Goal: Transaction & Acquisition: Purchase product/service

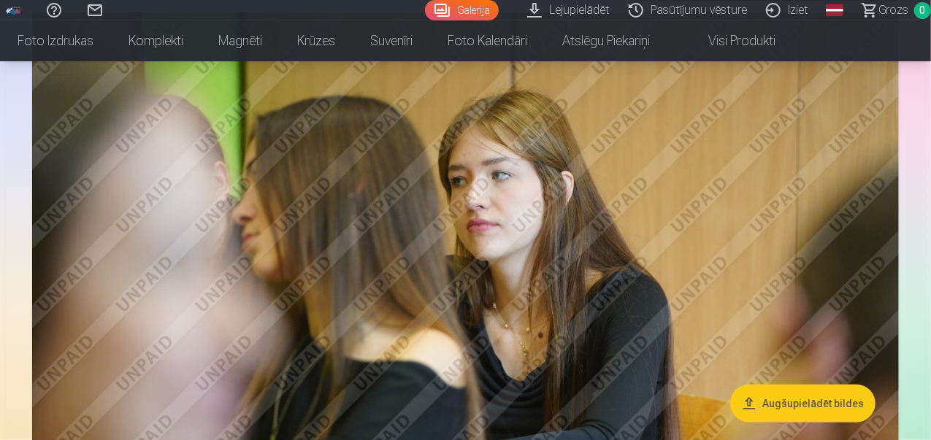
scroll to position [568, 0]
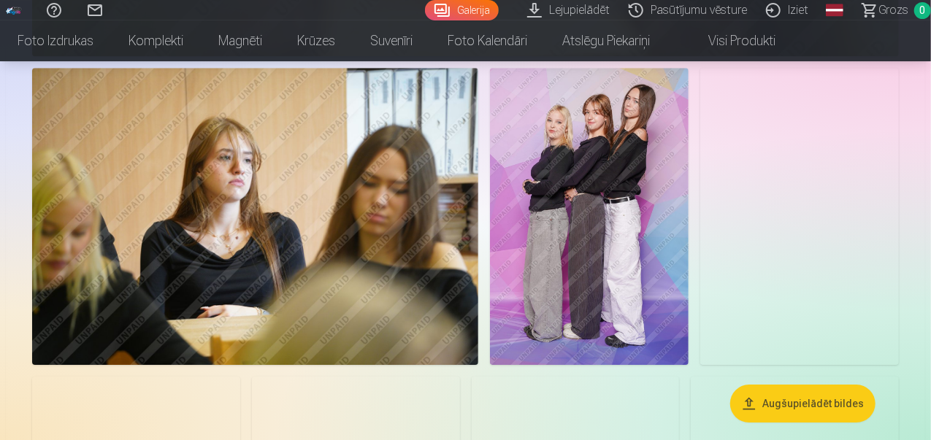
scroll to position [2102, 0]
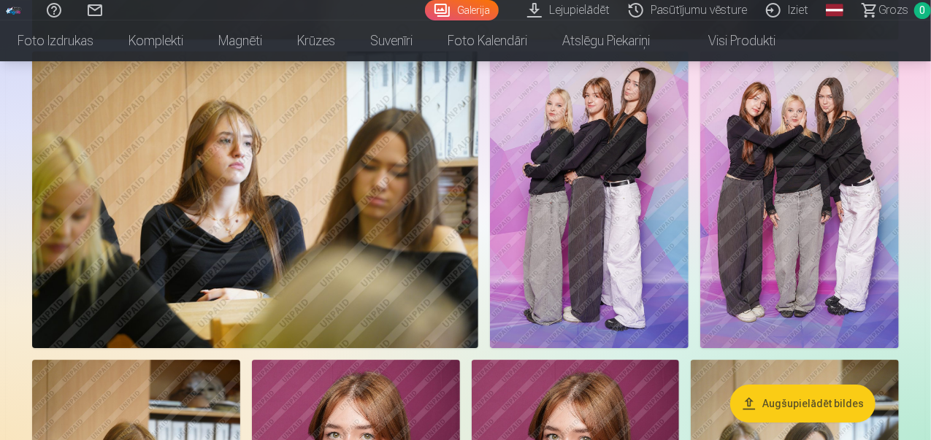
click at [689, 213] on img at bounding box center [589, 200] width 199 height 298
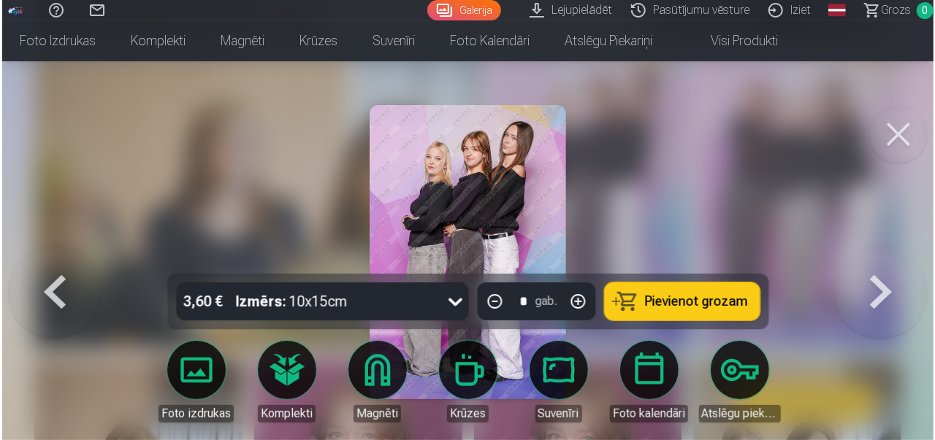
scroll to position [2107, 0]
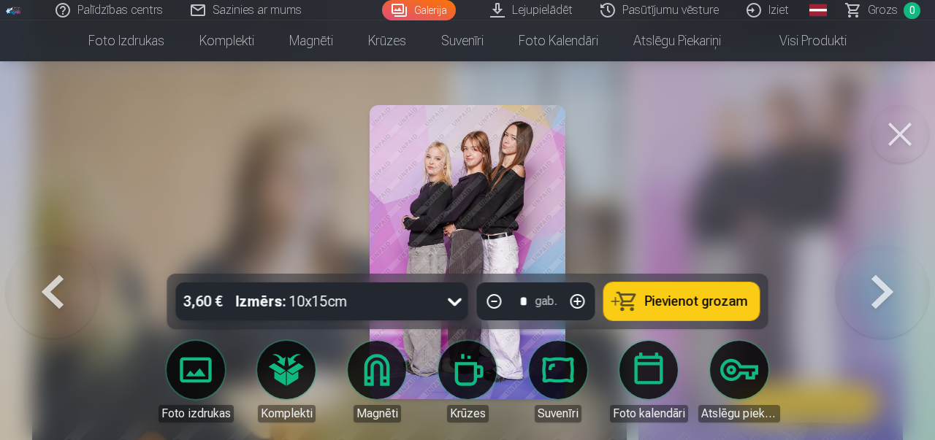
click at [892, 259] on button at bounding box center [881, 252] width 93 height 14
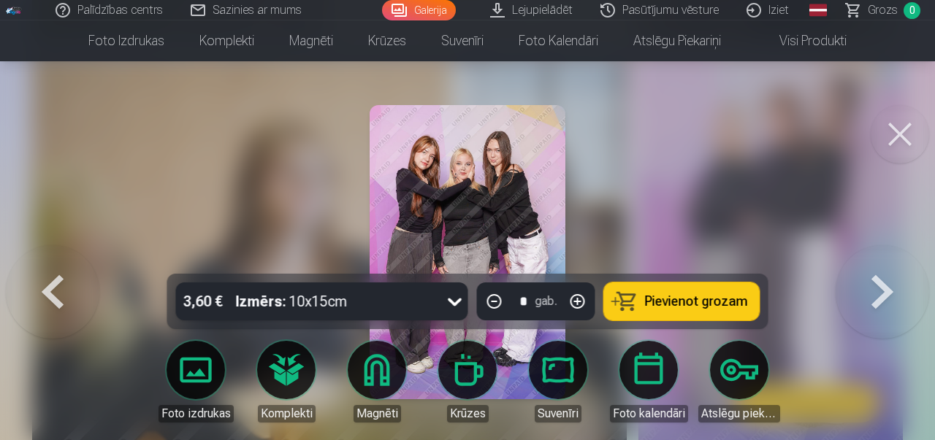
click at [473, 210] on img at bounding box center [468, 252] width 196 height 294
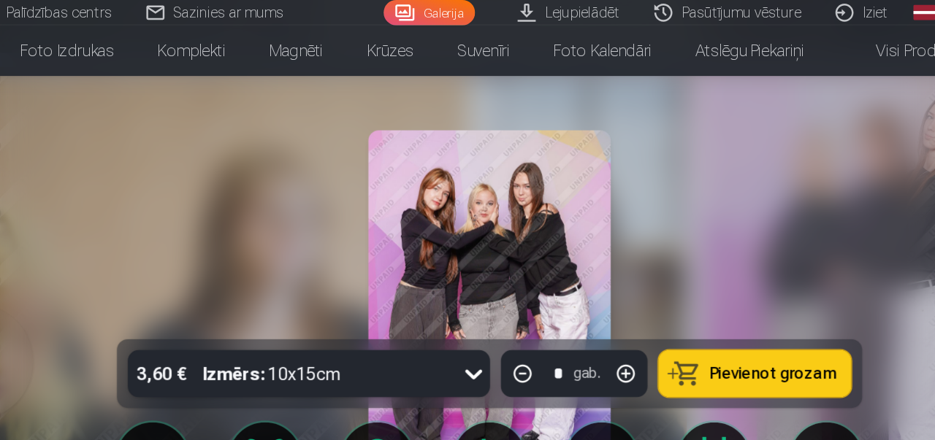
scroll to position [2107, 0]
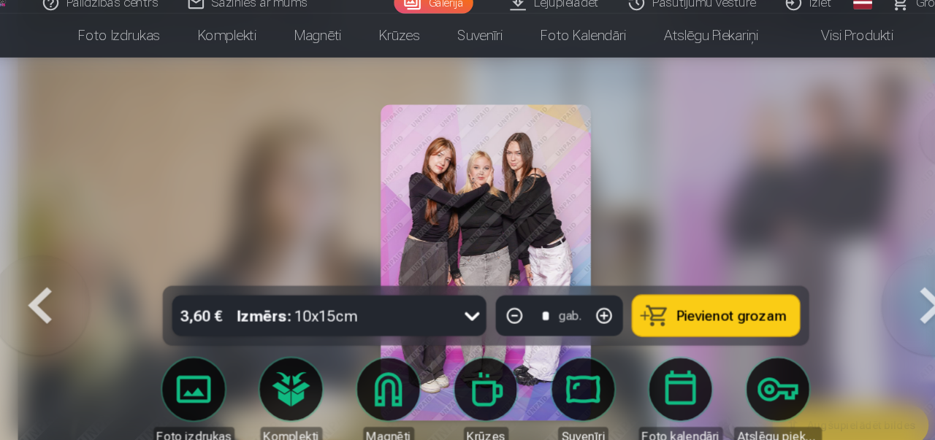
click at [868, 259] on button at bounding box center [881, 252] width 93 height 14
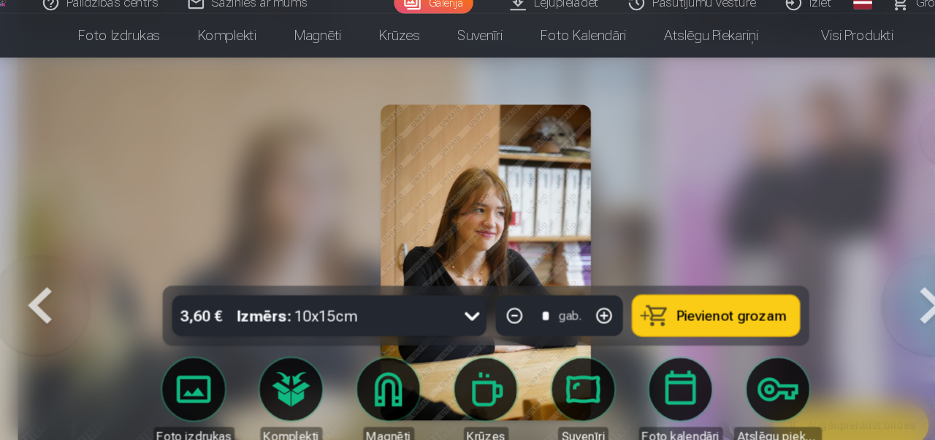
click at [871, 259] on button at bounding box center [881, 252] width 93 height 14
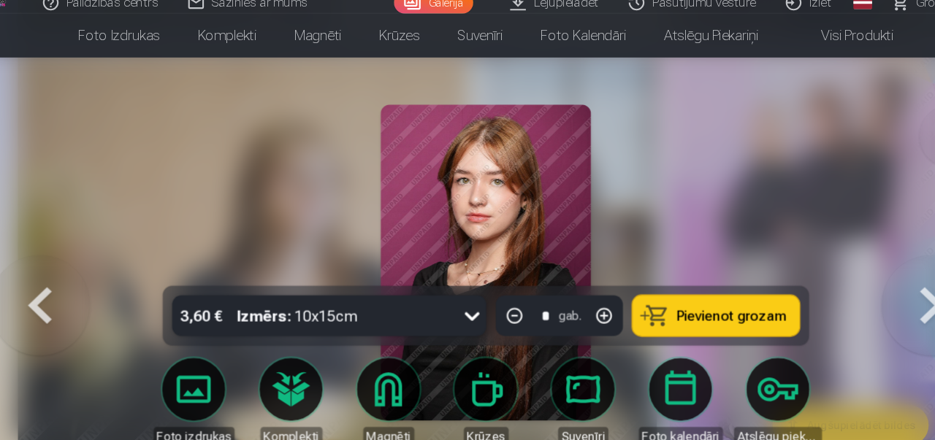
click at [875, 259] on button at bounding box center [881, 252] width 93 height 14
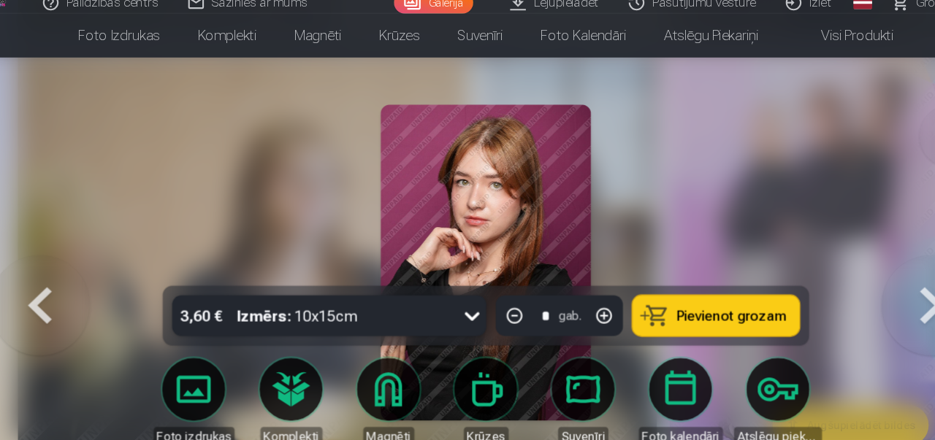
click at [875, 259] on button at bounding box center [881, 252] width 93 height 14
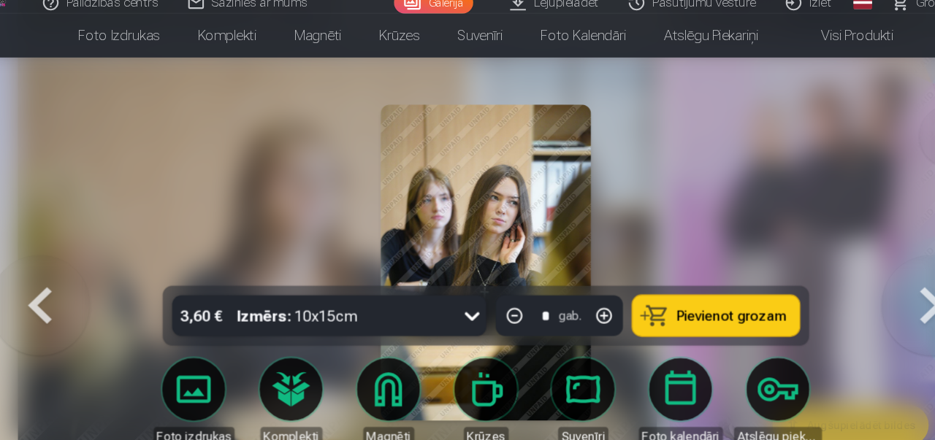
click at [36, 259] on button at bounding box center [52, 252] width 93 height 14
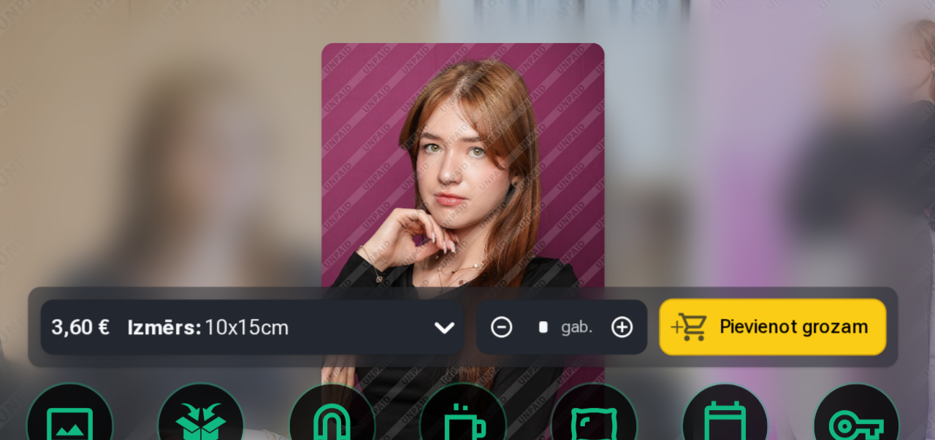
scroll to position [2107, 0]
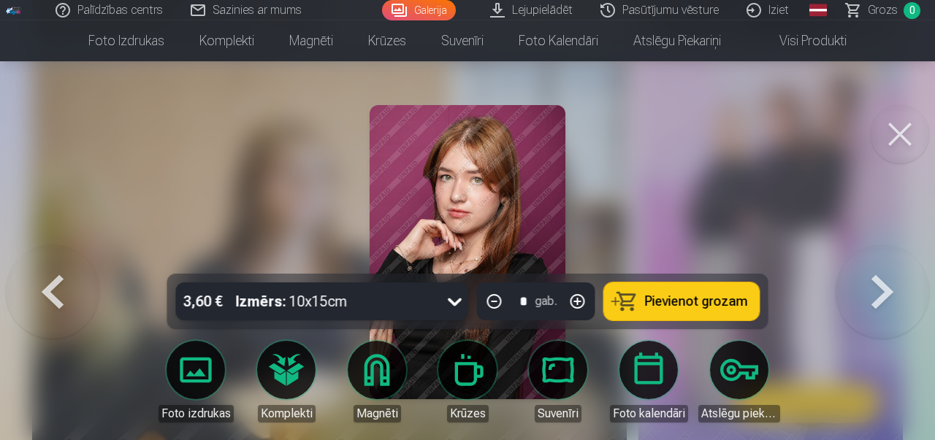
click at [898, 131] on button at bounding box center [900, 134] width 58 height 58
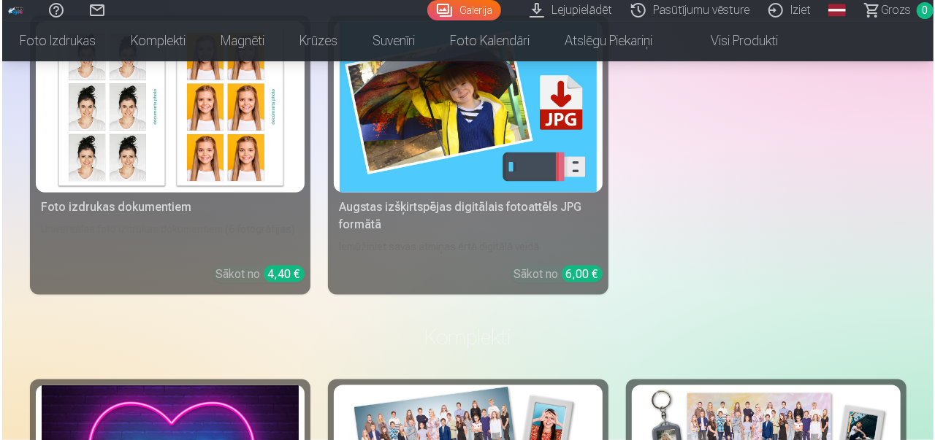
scroll to position [3855, 0]
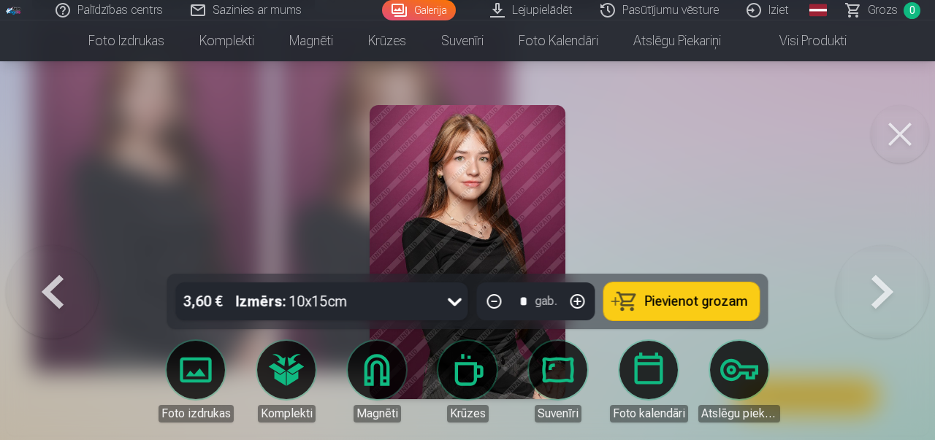
click at [898, 129] on button at bounding box center [900, 134] width 58 height 58
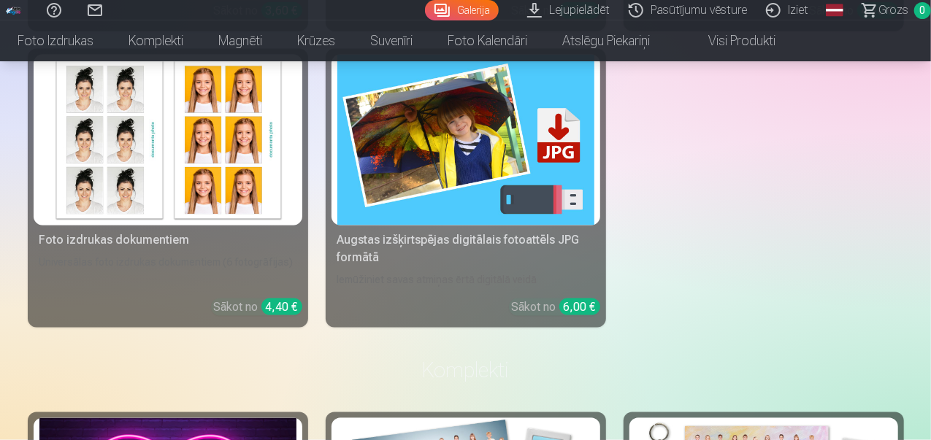
scroll to position [3768, 0]
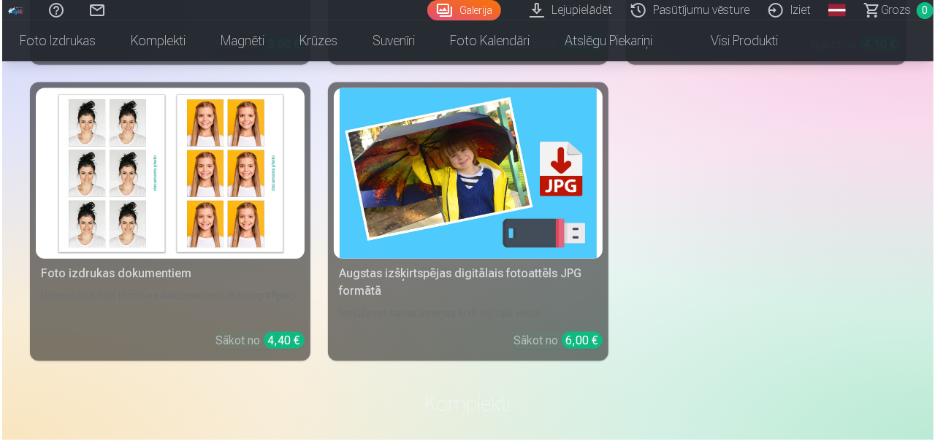
scroll to position [3781, 0]
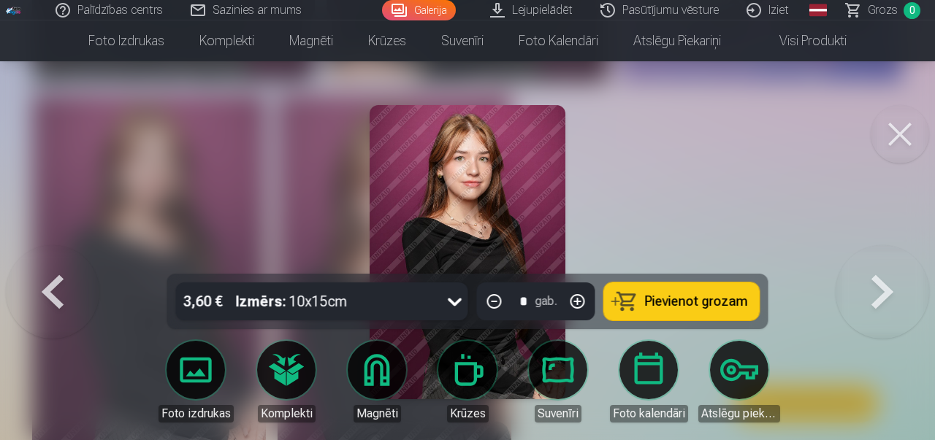
click at [887, 135] on button at bounding box center [900, 134] width 58 height 58
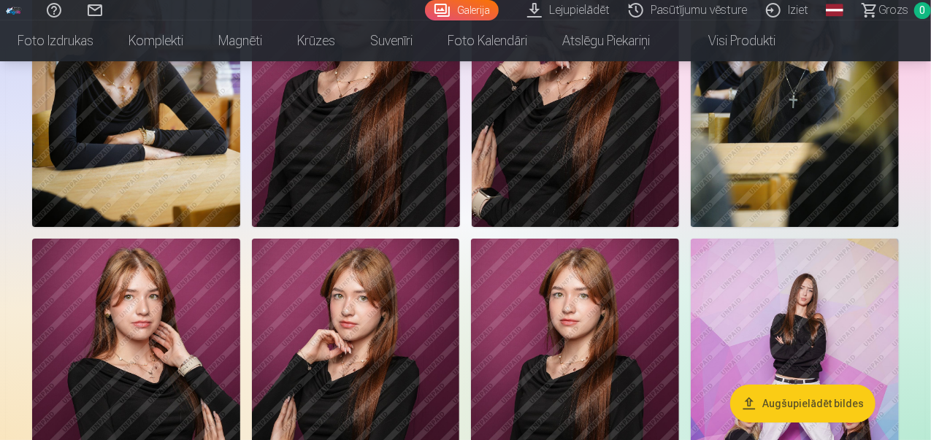
scroll to position [2454, 0]
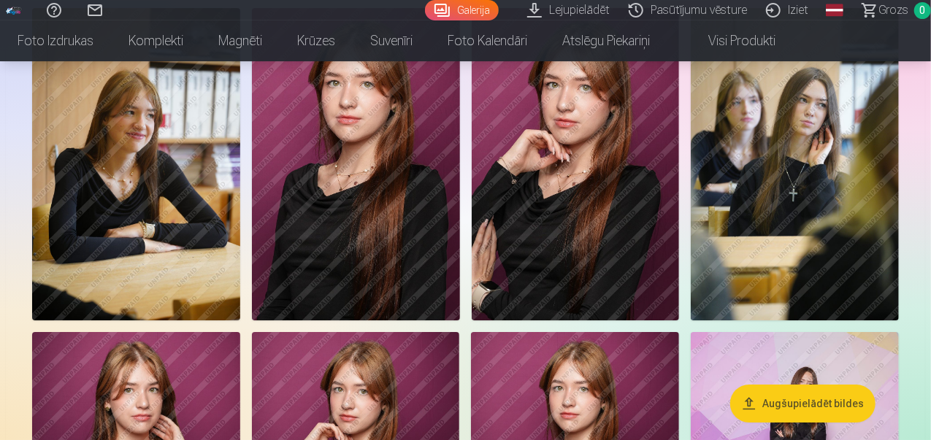
click at [460, 259] on img at bounding box center [356, 164] width 208 height 312
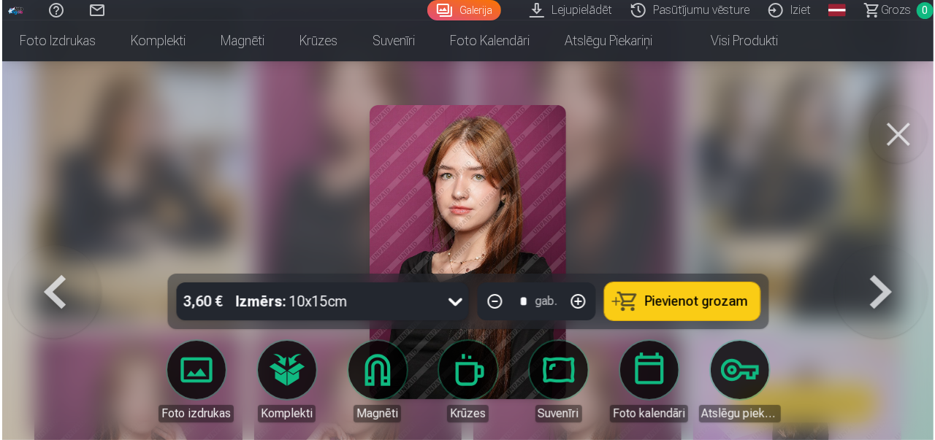
scroll to position [2462, 0]
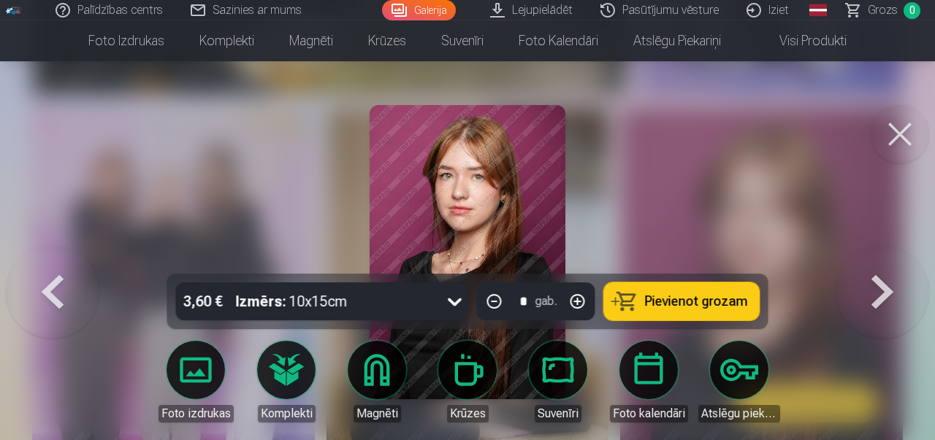
click at [890, 143] on button at bounding box center [900, 134] width 58 height 58
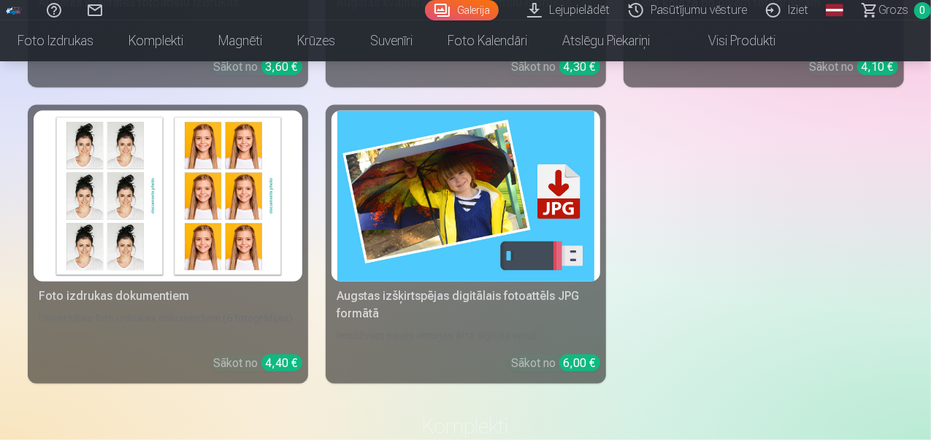
scroll to position [3768, 0]
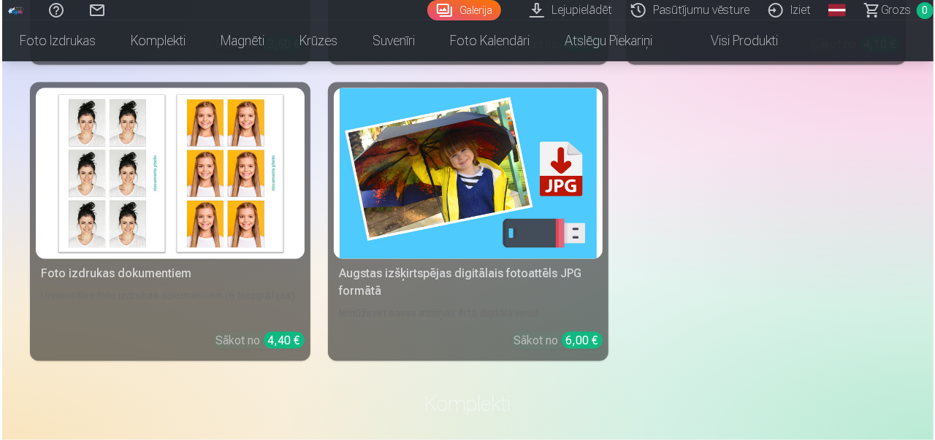
scroll to position [3781, 0]
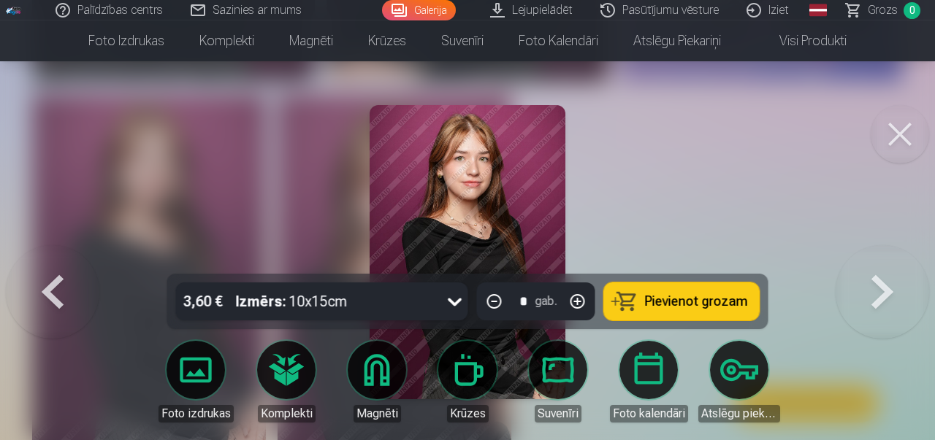
click at [685, 297] on span "Pievienot grozam" at bounding box center [696, 301] width 103 height 13
click at [898, 136] on button at bounding box center [900, 134] width 58 height 58
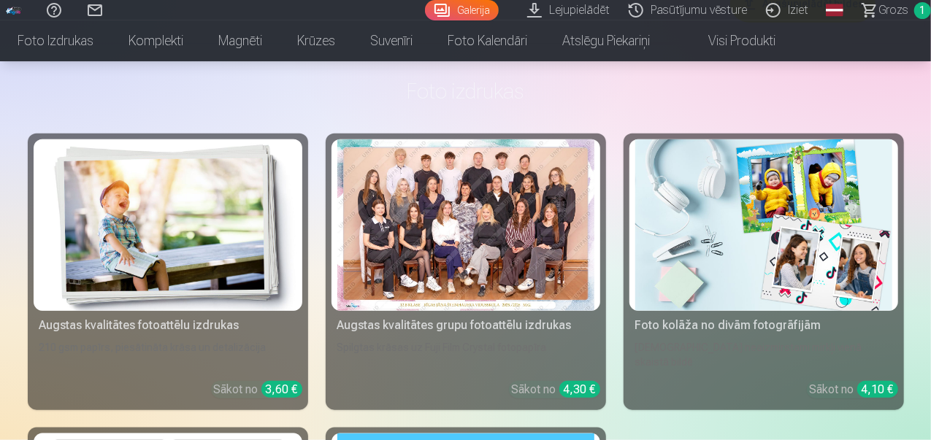
scroll to position [3403, 0]
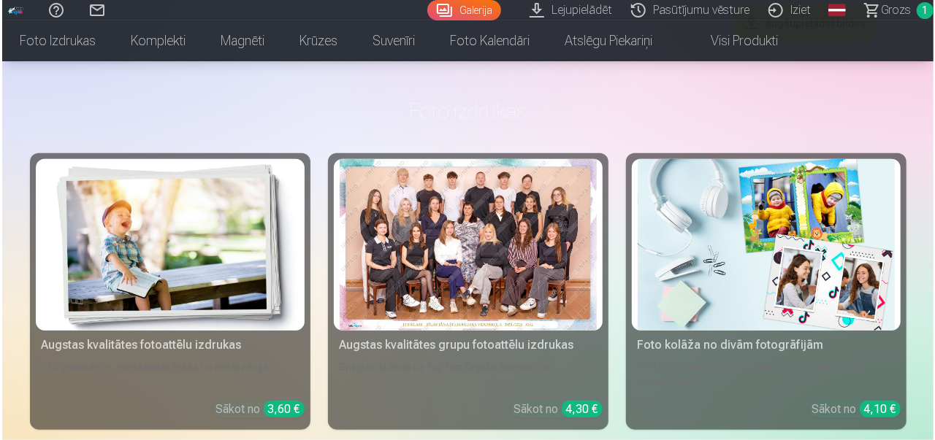
scroll to position [3414, 0]
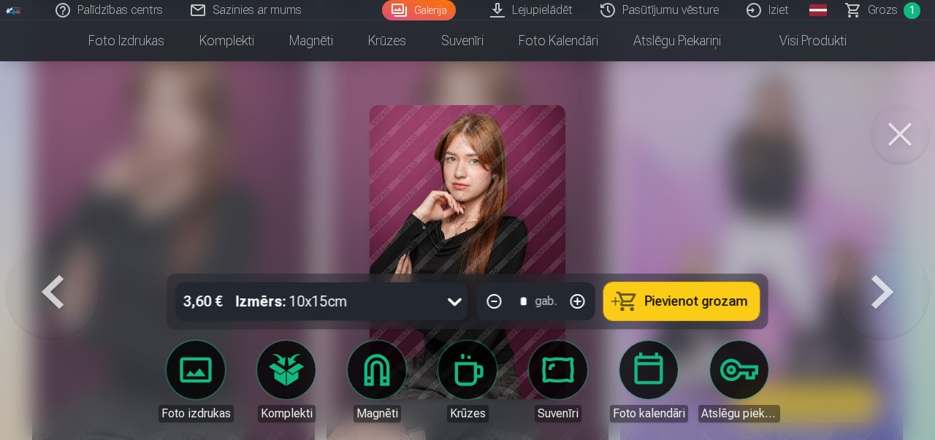
click at [886, 150] on button at bounding box center [900, 134] width 58 height 58
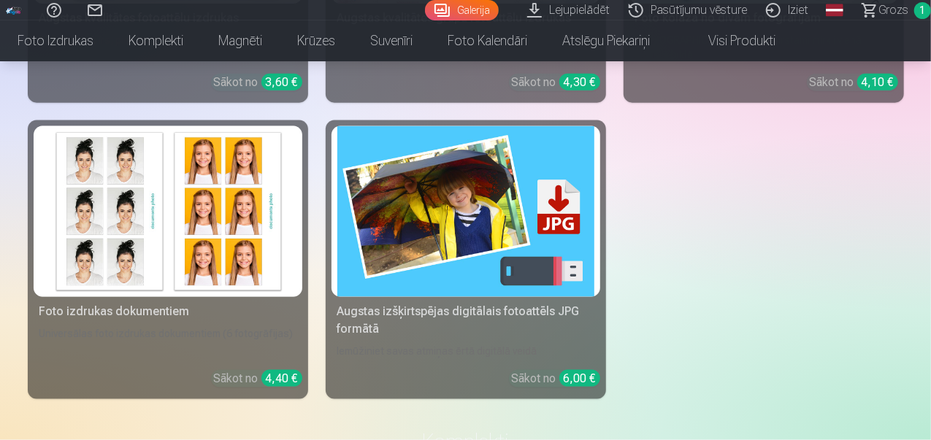
scroll to position [3841, 0]
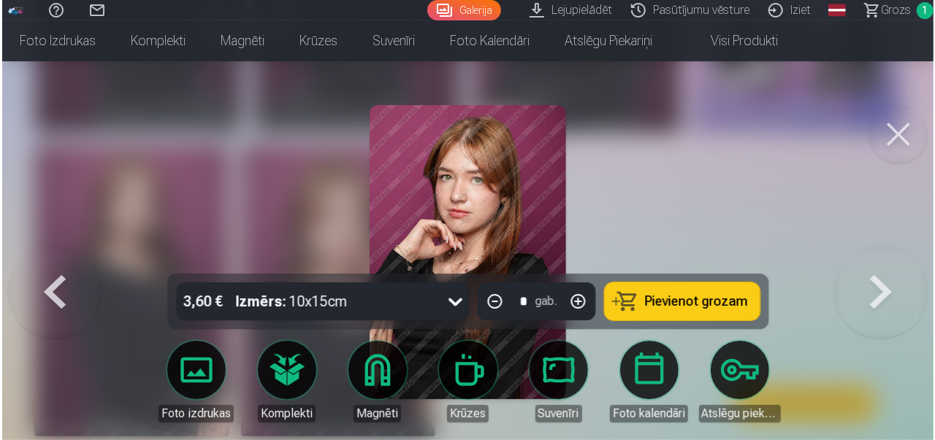
scroll to position [2975, 0]
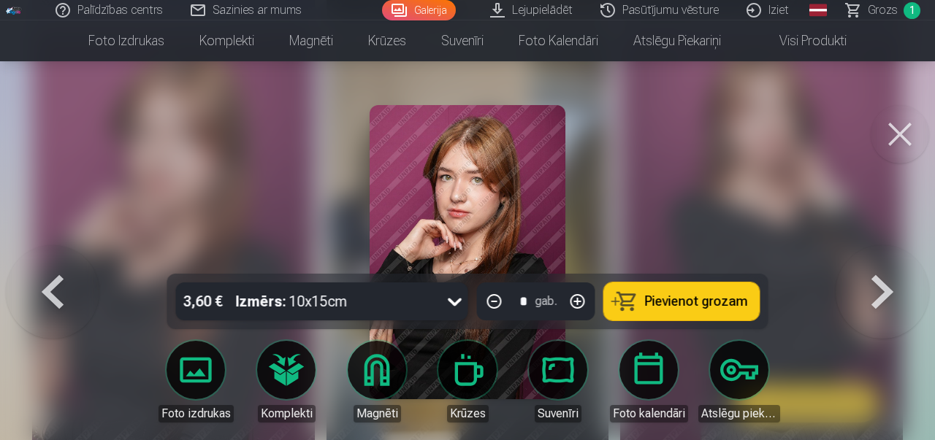
click at [720, 306] on span "Pievienot grozam" at bounding box center [696, 301] width 103 height 13
click at [899, 131] on button at bounding box center [900, 134] width 58 height 58
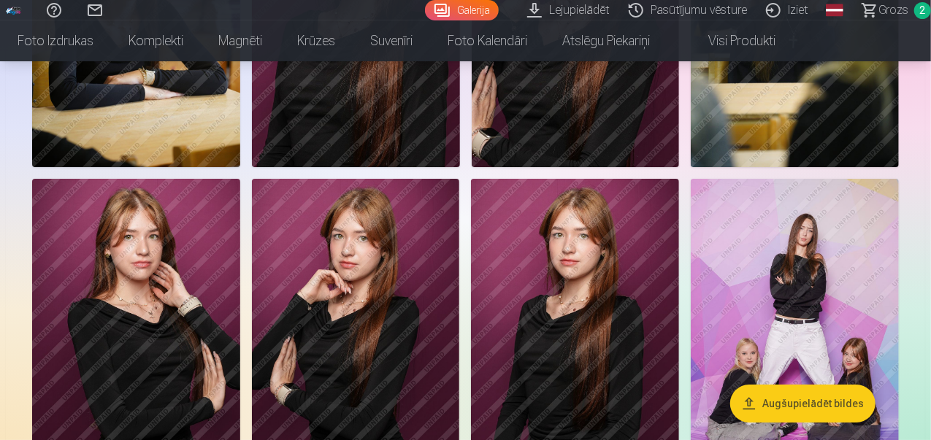
scroll to position [2600, 0]
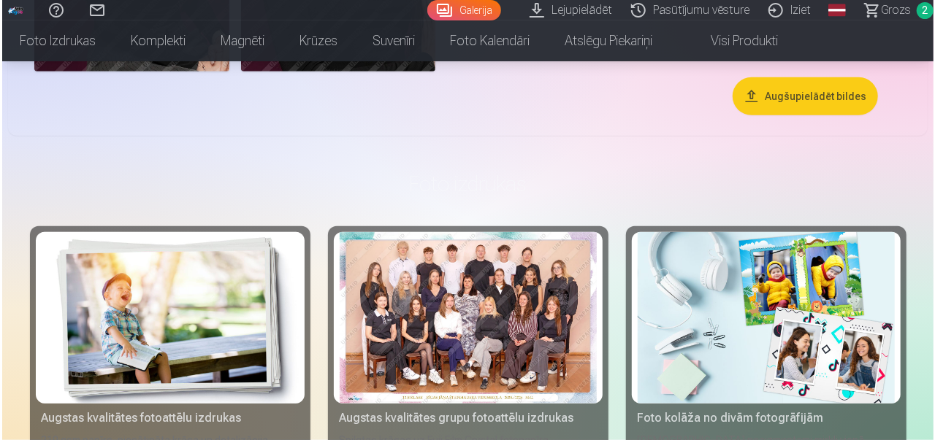
scroll to position [3341, 0]
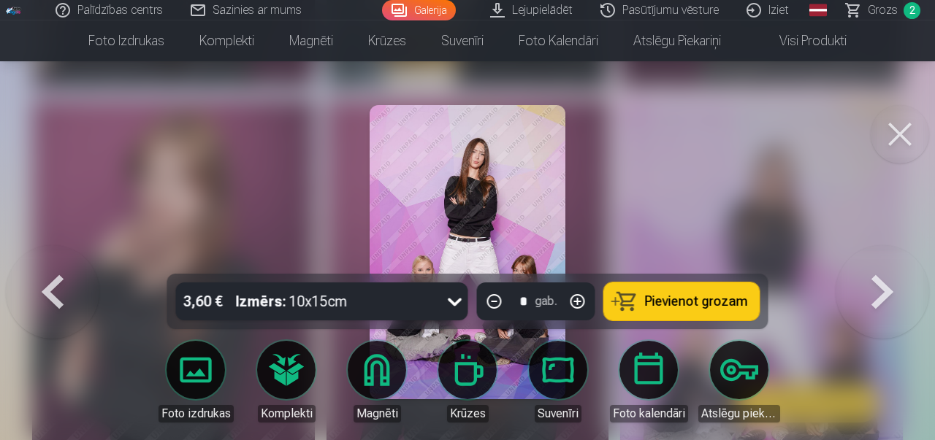
click at [650, 302] on span "Pievienot grozam" at bounding box center [696, 301] width 103 height 13
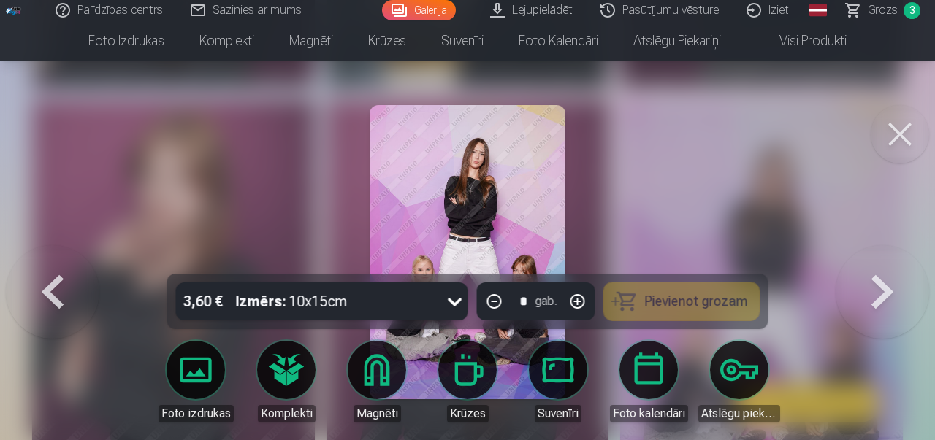
click at [902, 137] on button at bounding box center [900, 134] width 58 height 58
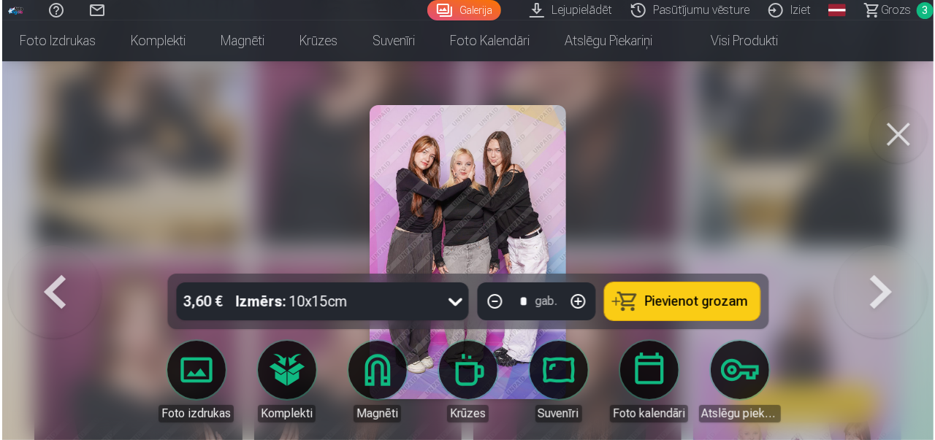
scroll to position [2535, 0]
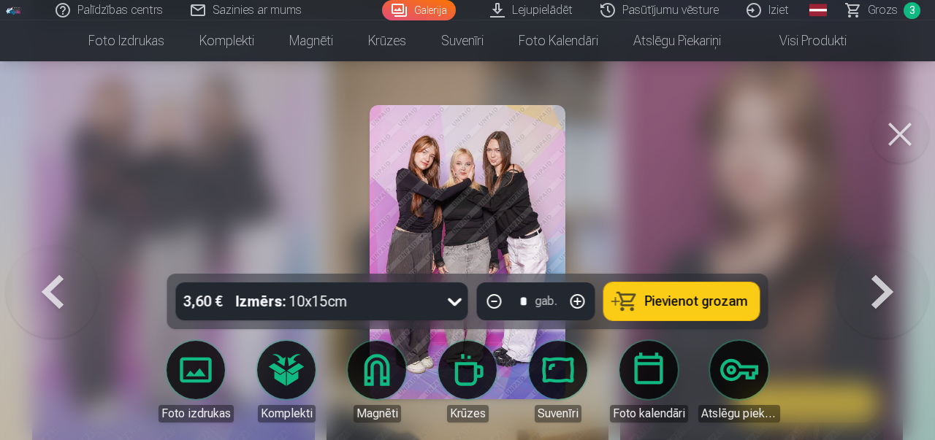
click at [694, 295] on span "Pievienot grozam" at bounding box center [696, 301] width 103 height 13
click at [906, 140] on button at bounding box center [900, 134] width 58 height 58
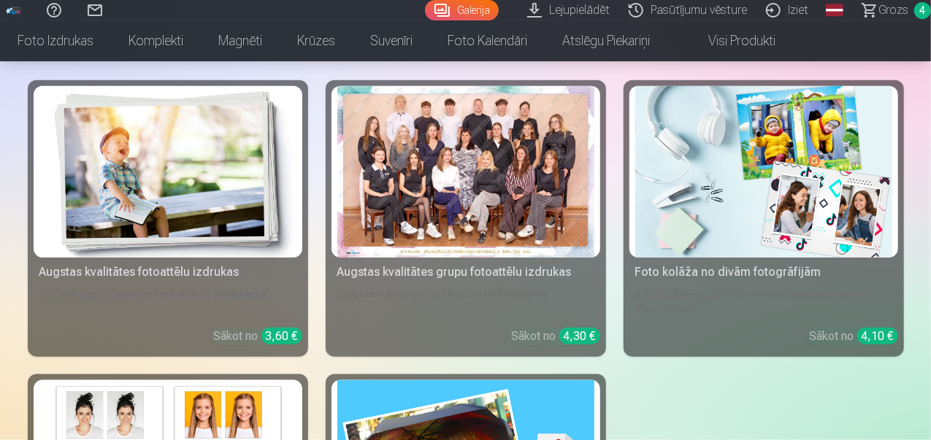
scroll to position [3403, 0]
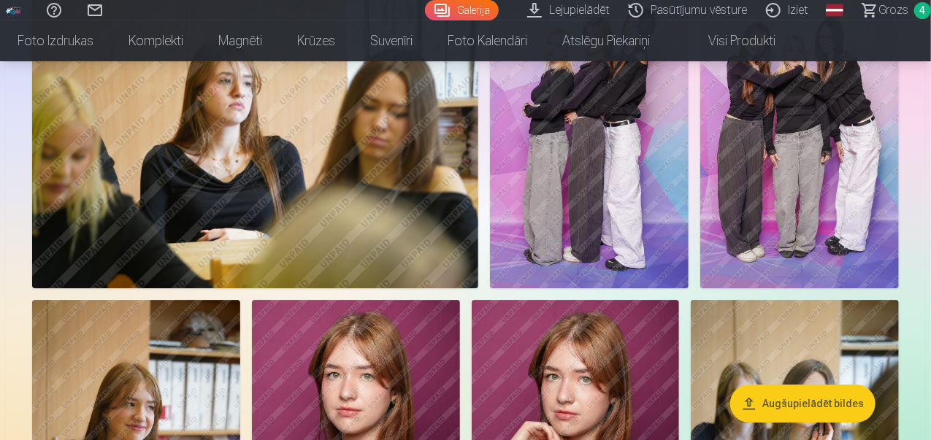
click at [689, 179] on img at bounding box center [589, 140] width 199 height 298
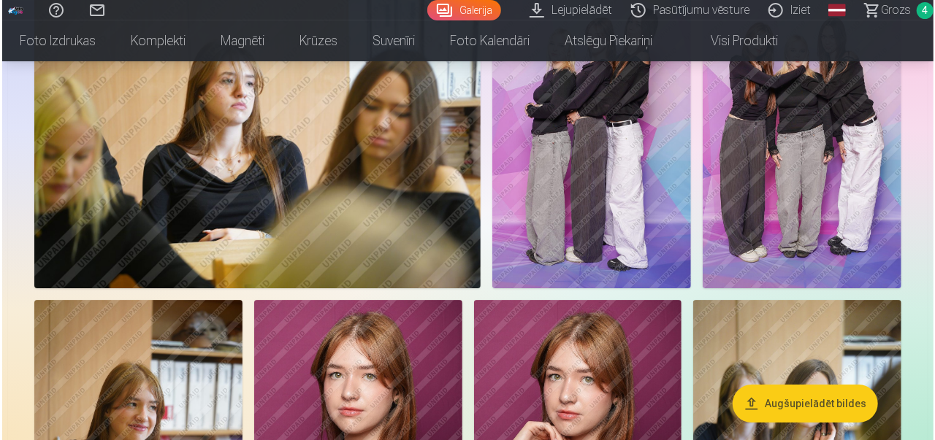
scroll to position [2170, 0]
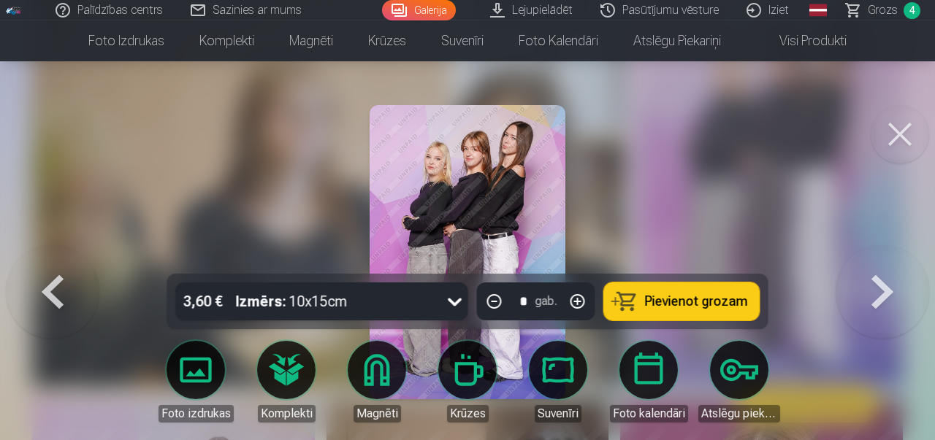
click at [693, 296] on span "Pievienot grozam" at bounding box center [696, 301] width 103 height 13
click at [891, 139] on button at bounding box center [900, 134] width 58 height 58
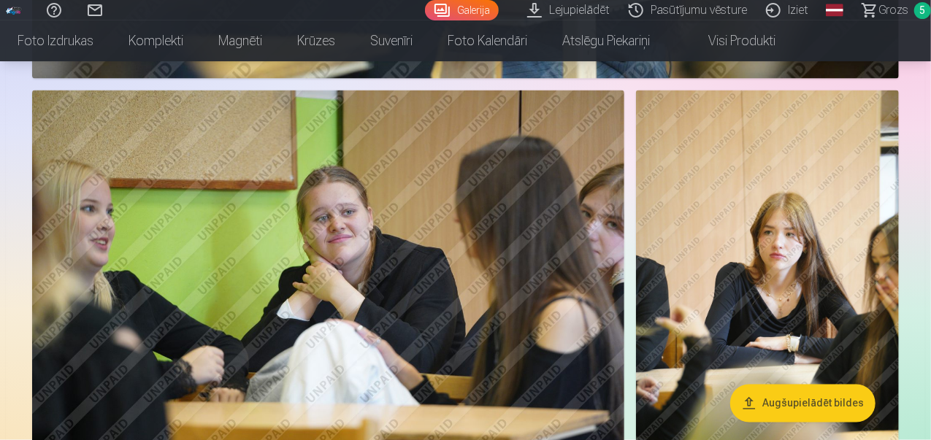
scroll to position [1139, 0]
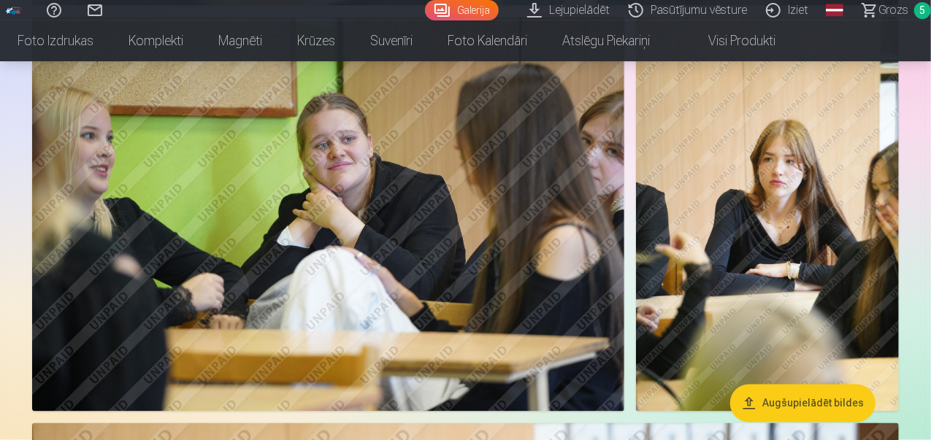
click at [735, 158] on img at bounding box center [767, 215] width 263 height 395
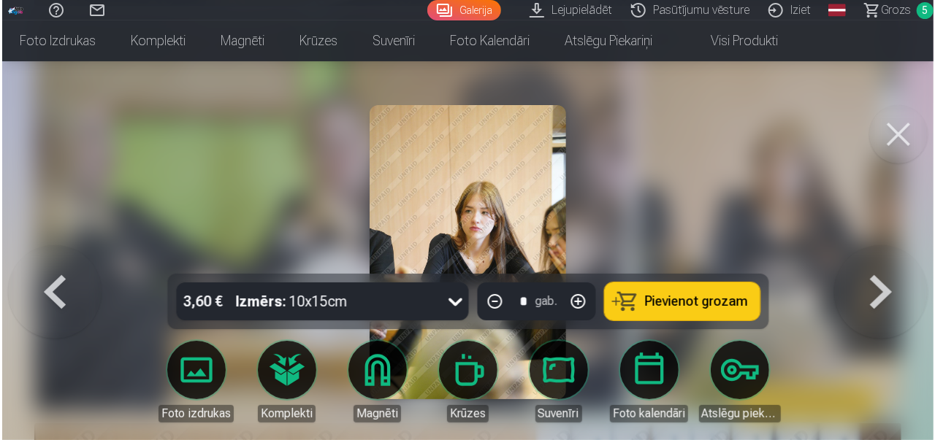
scroll to position [1141, 0]
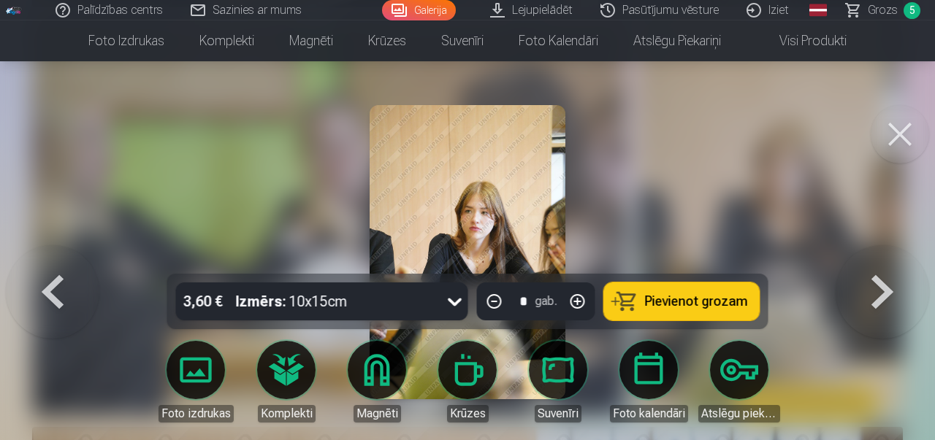
click at [887, 139] on button at bounding box center [900, 134] width 58 height 58
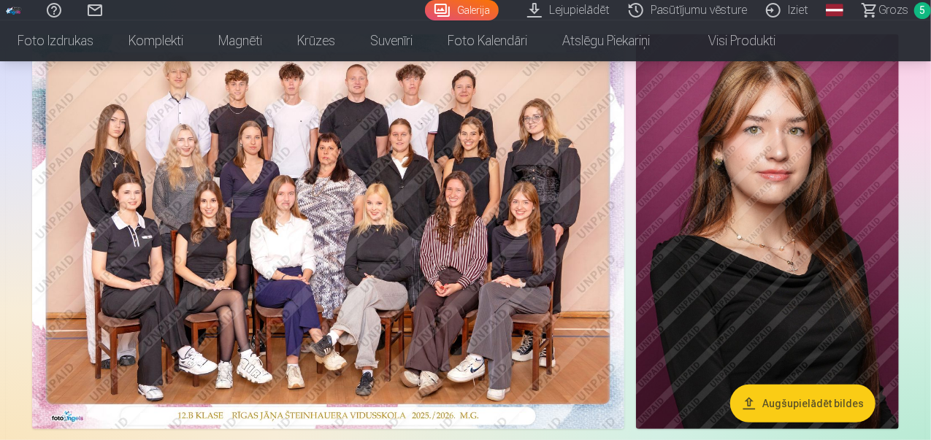
scroll to position [146, 0]
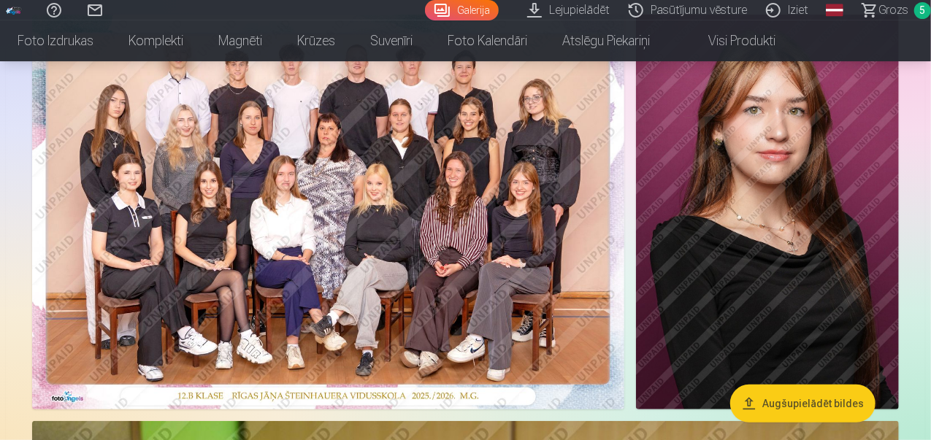
click at [757, 126] on img at bounding box center [767, 212] width 263 height 395
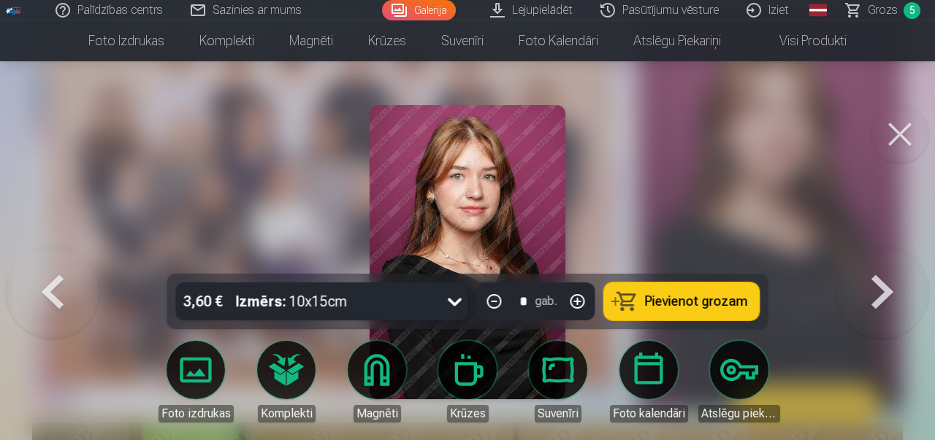
click at [899, 145] on button at bounding box center [900, 134] width 58 height 58
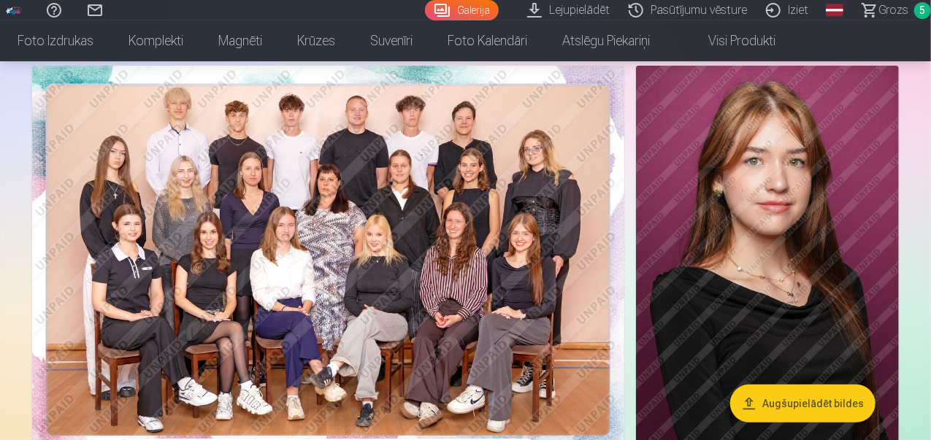
scroll to position [73, 0]
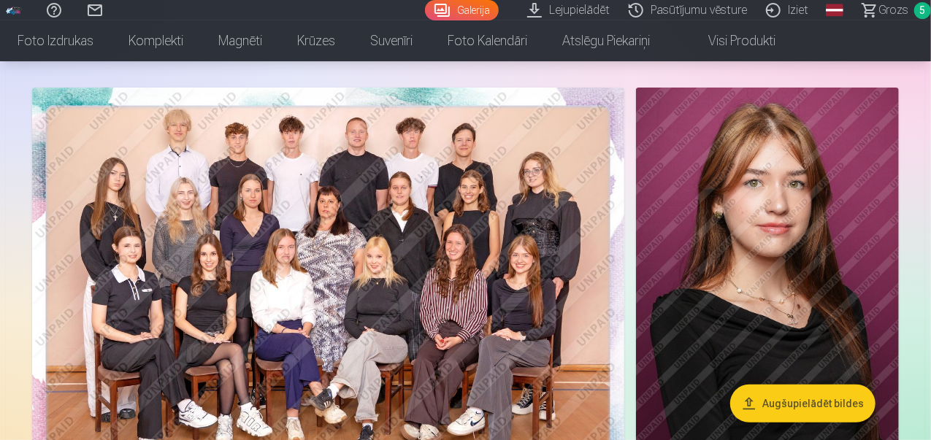
click at [524, 194] on img at bounding box center [328, 285] width 592 height 395
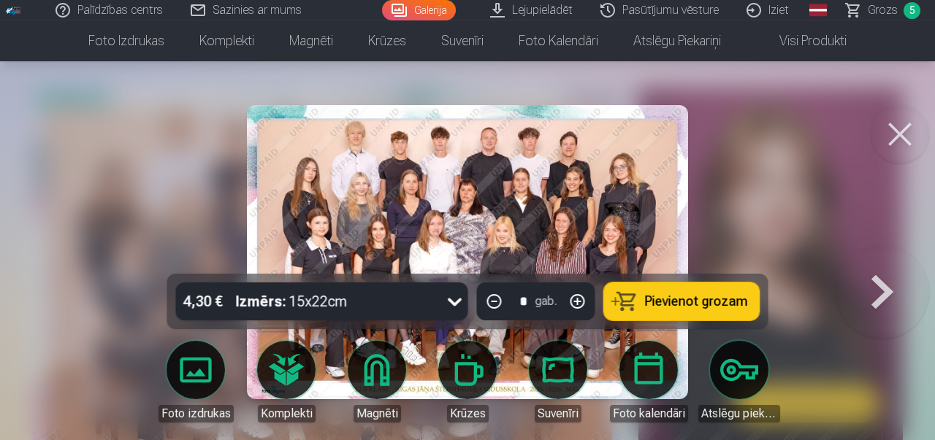
click at [895, 126] on button at bounding box center [900, 134] width 58 height 58
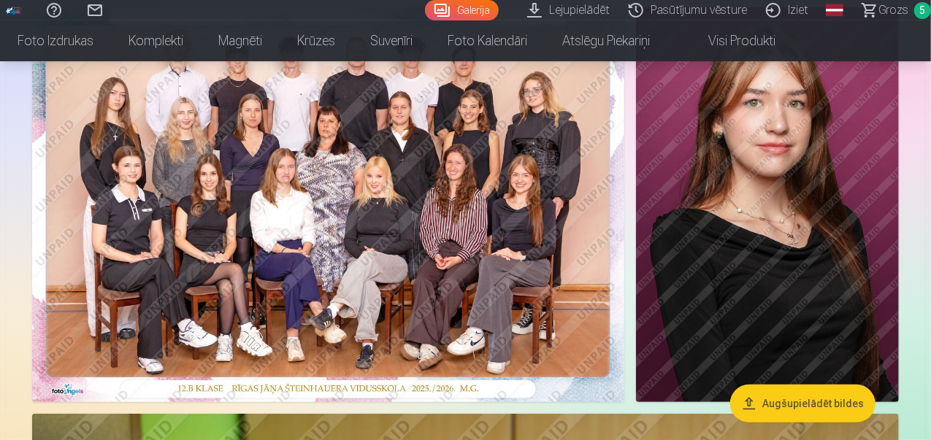
scroll to position [219, 0]
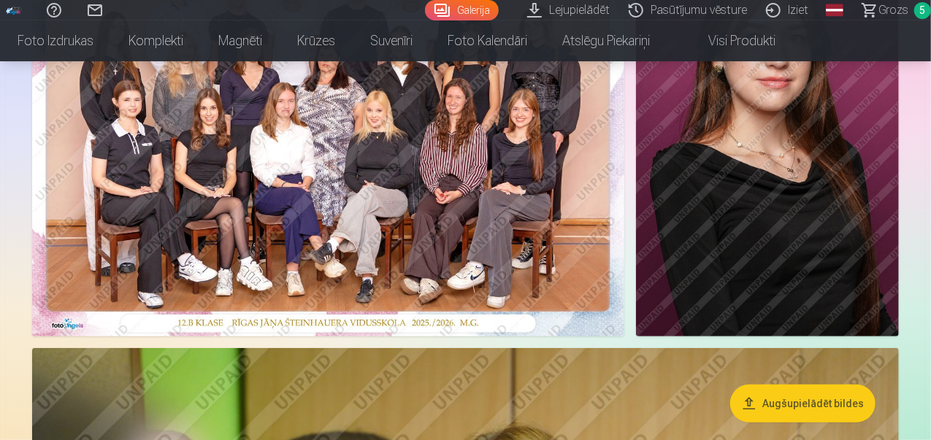
click at [431, 211] on img at bounding box center [328, 139] width 592 height 395
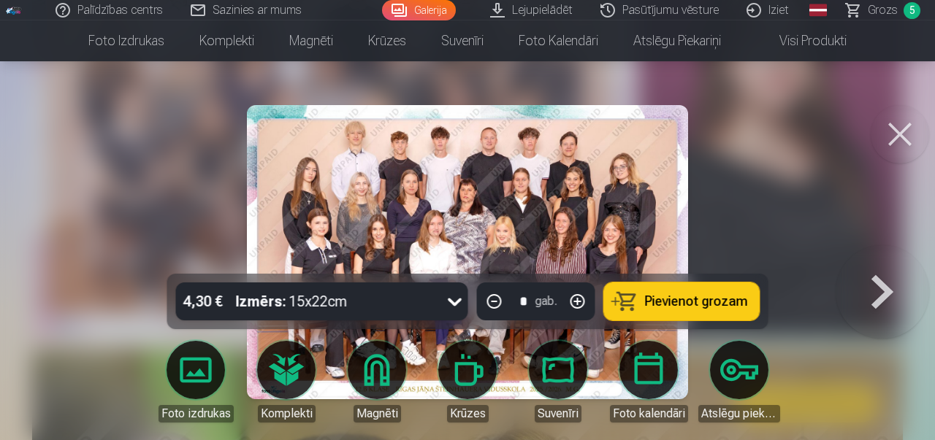
click at [908, 128] on button at bounding box center [900, 134] width 58 height 58
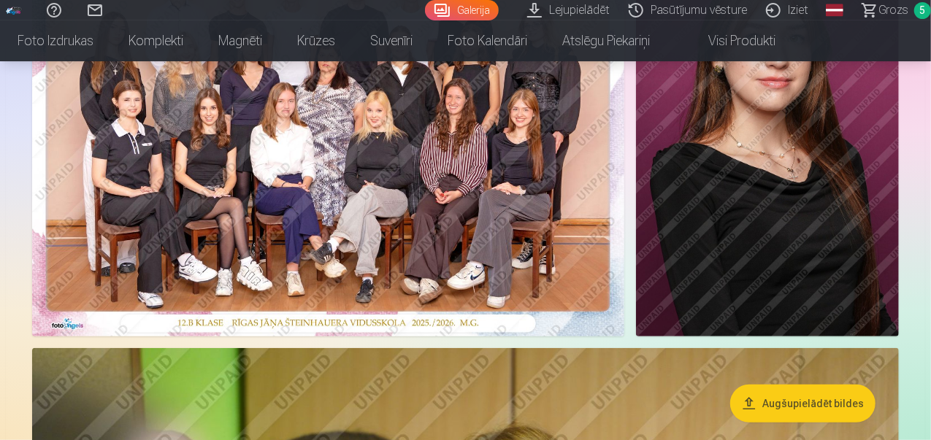
scroll to position [146, 0]
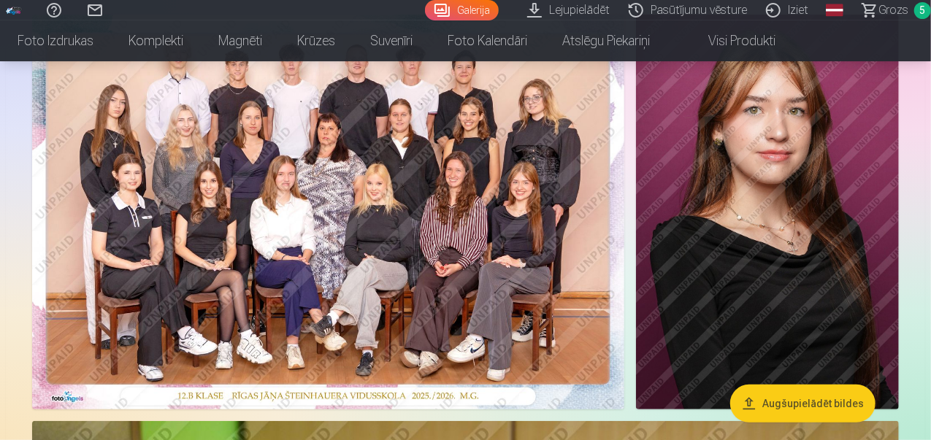
click at [881, 15] on span "Grozs" at bounding box center [894, 10] width 30 height 18
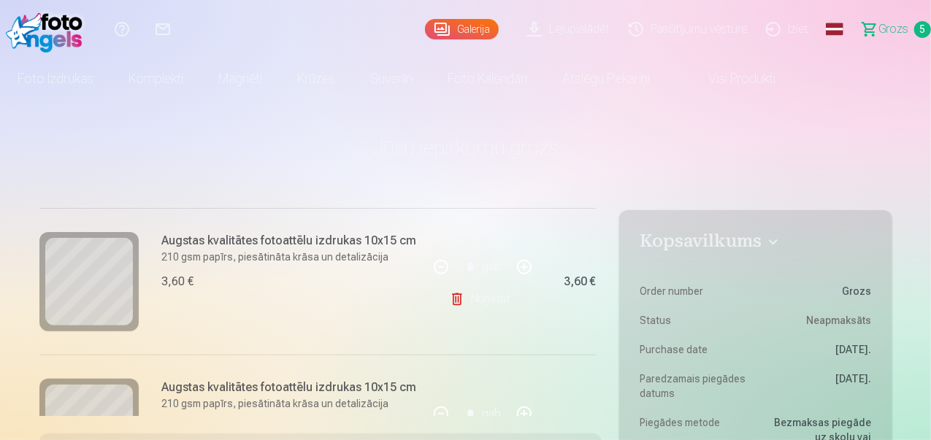
scroll to position [292, 0]
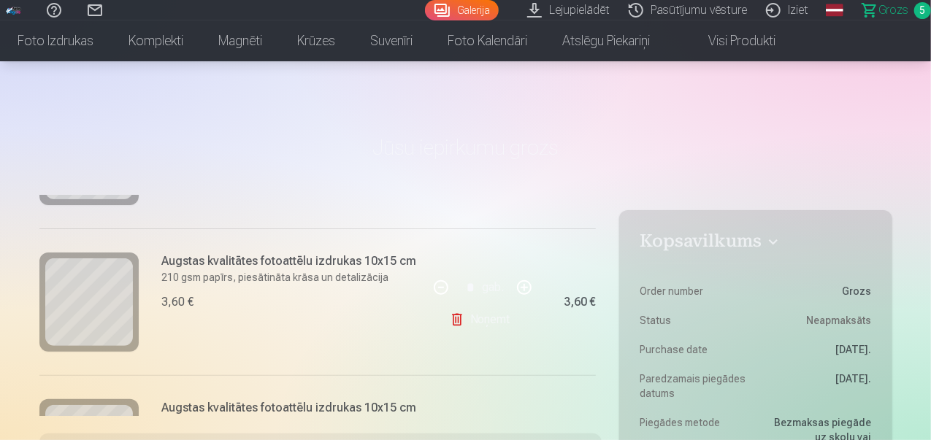
scroll to position [146, 0]
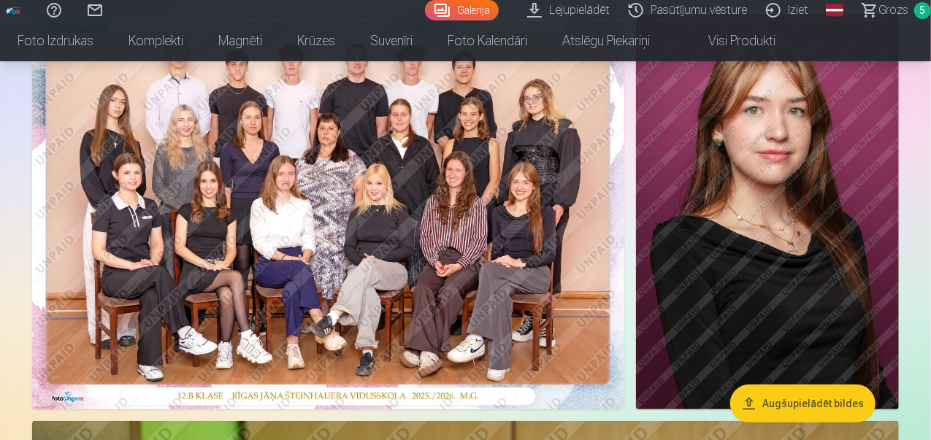
click at [811, 189] on img at bounding box center [767, 212] width 263 height 395
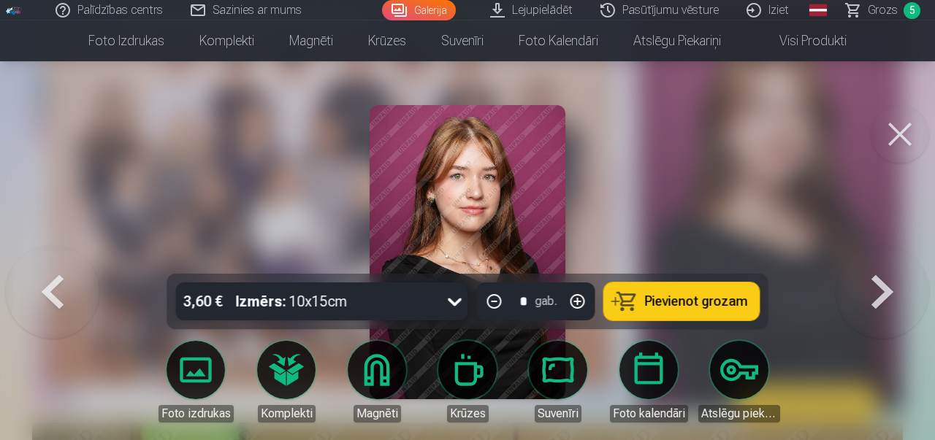
click at [381, 296] on div "3,60 € Izmērs : 10x15cm" at bounding box center [308, 302] width 264 height 38
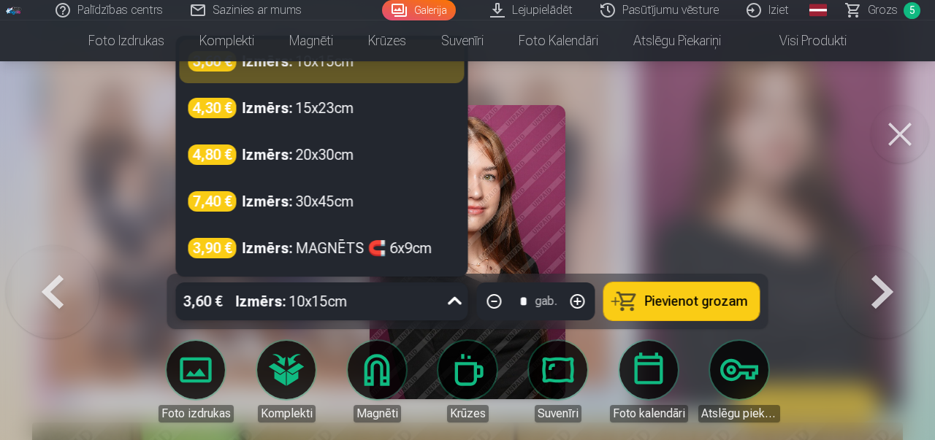
click at [603, 179] on div at bounding box center [467, 220] width 935 height 440
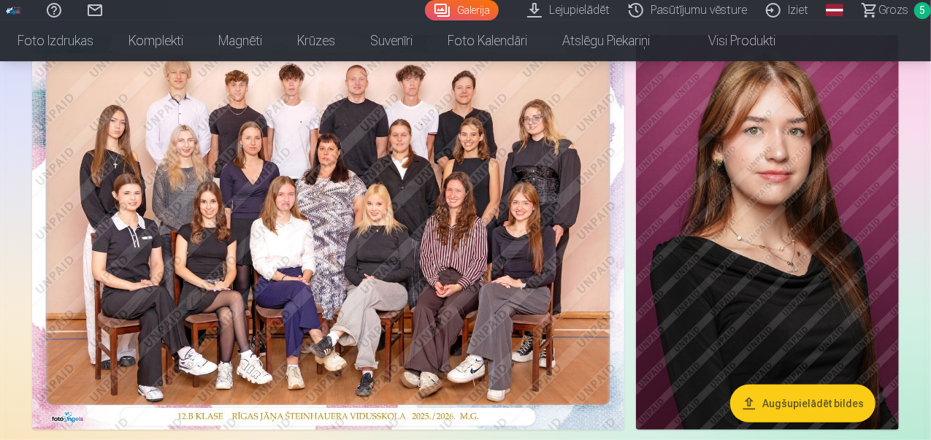
scroll to position [73, 0]
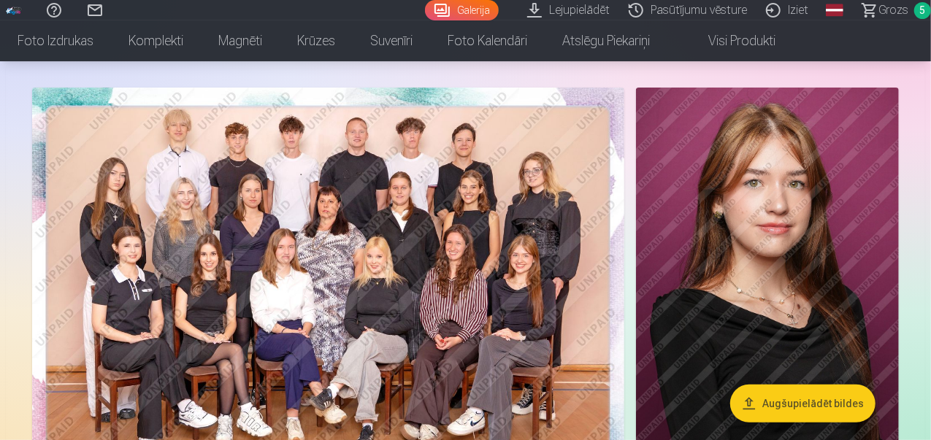
click at [510, 218] on img at bounding box center [328, 285] width 592 height 395
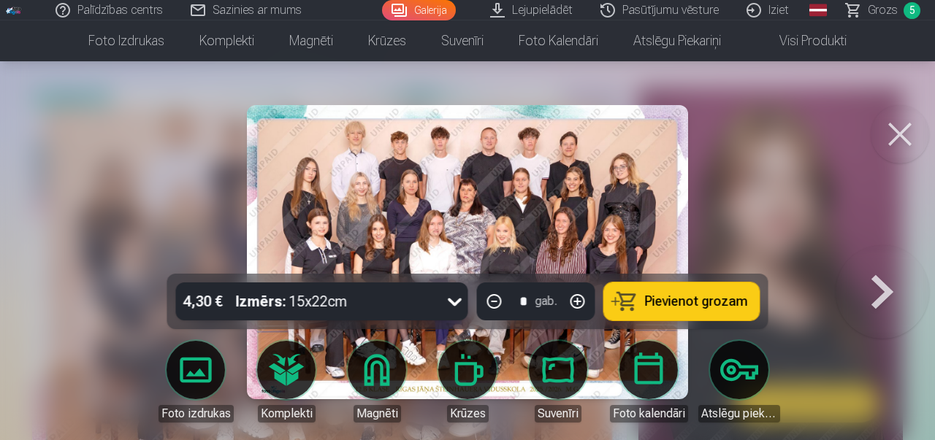
click at [415, 303] on div "4,30 € Izmērs : 15x22cm" at bounding box center [308, 302] width 264 height 38
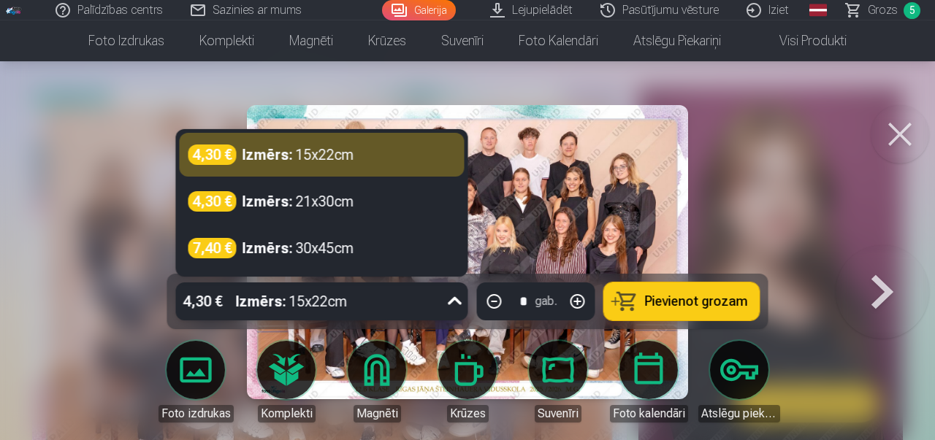
click at [409, 303] on div "4,30 € Izmērs : 15x22cm" at bounding box center [308, 302] width 264 height 38
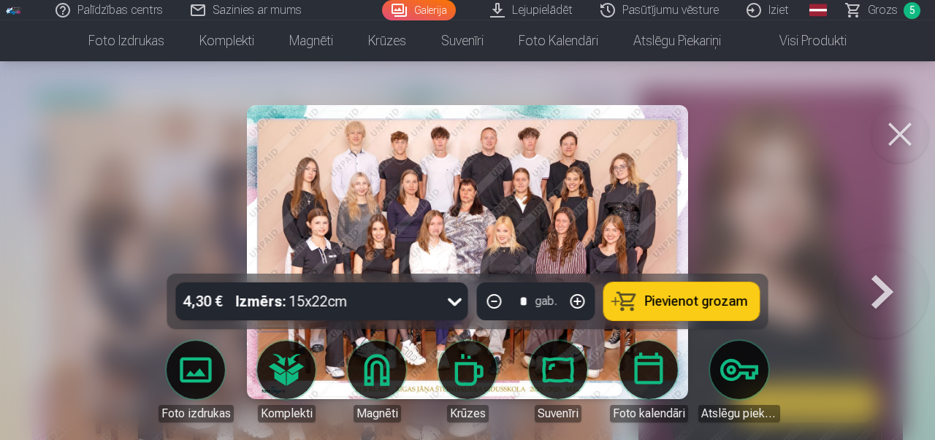
click at [716, 297] on span "Pievienot grozam" at bounding box center [696, 301] width 103 height 13
click at [911, 144] on button at bounding box center [900, 134] width 58 height 58
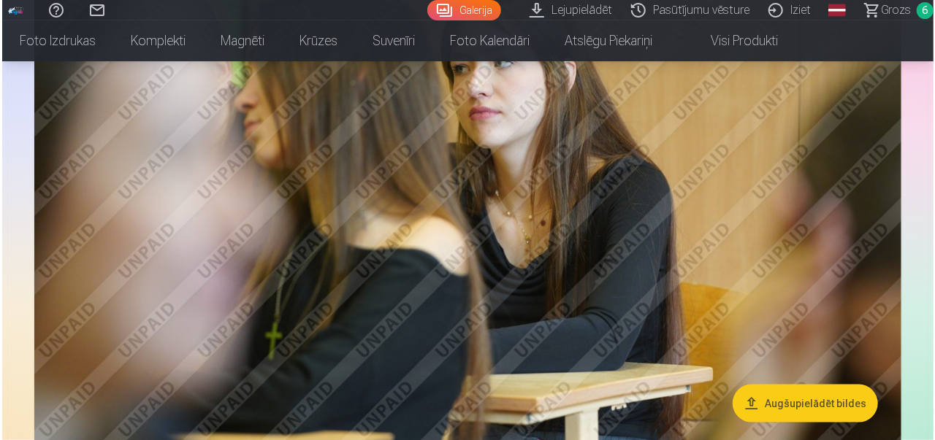
scroll to position [730, 0]
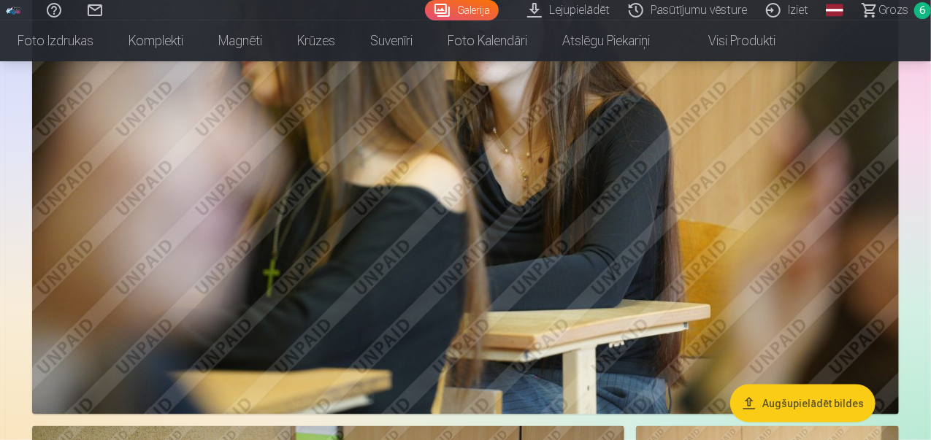
click at [770, 207] on img at bounding box center [465, 126] width 867 height 578
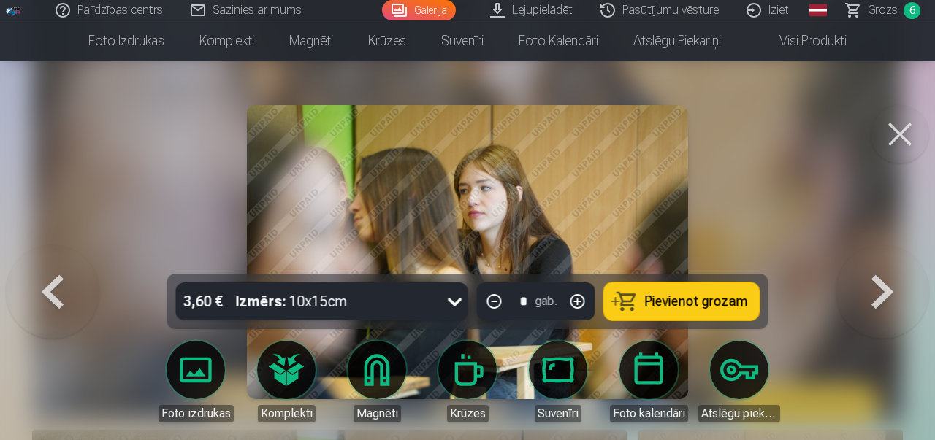
click at [542, 12] on link "Lejupielādēt" at bounding box center [532, 10] width 110 height 20
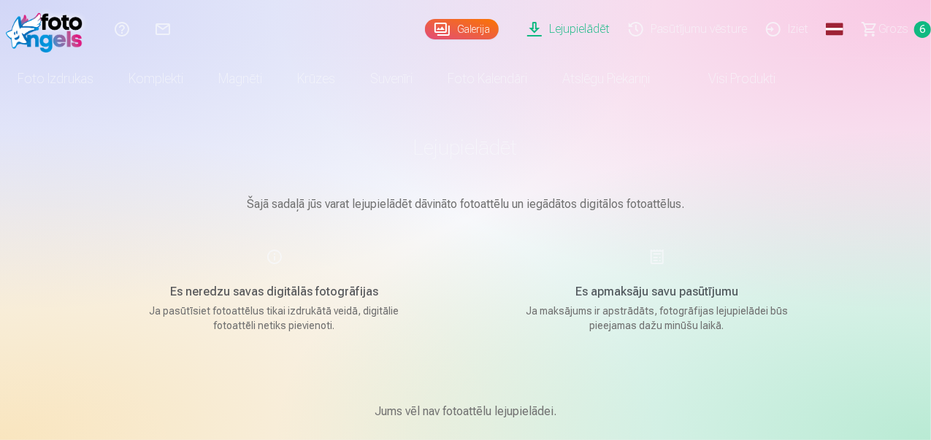
click at [551, 36] on link "Lejupielādēt" at bounding box center [571, 29] width 102 height 58
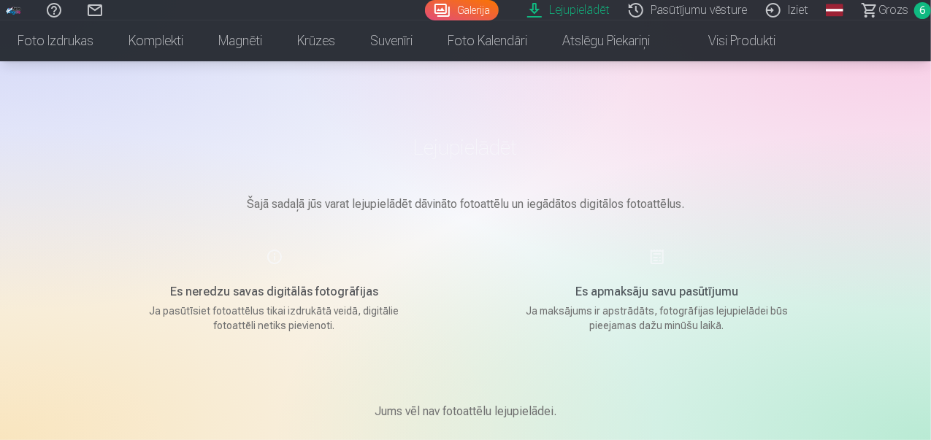
scroll to position [486, 0]
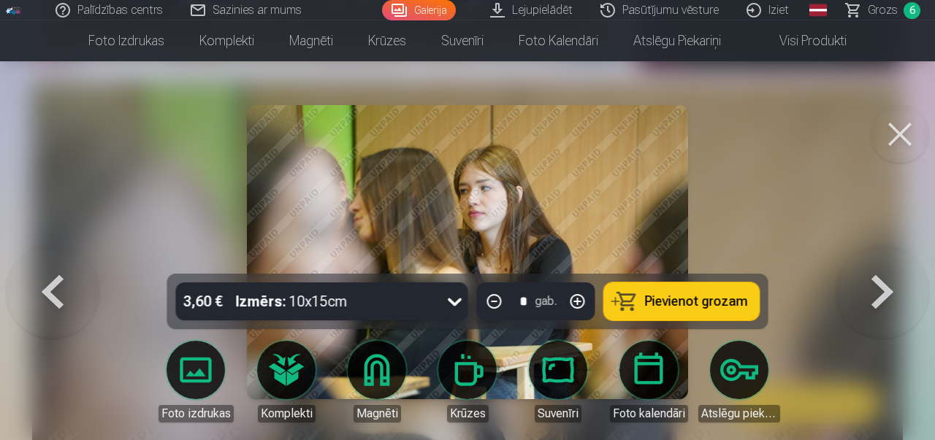
click at [894, 127] on button at bounding box center [900, 134] width 58 height 58
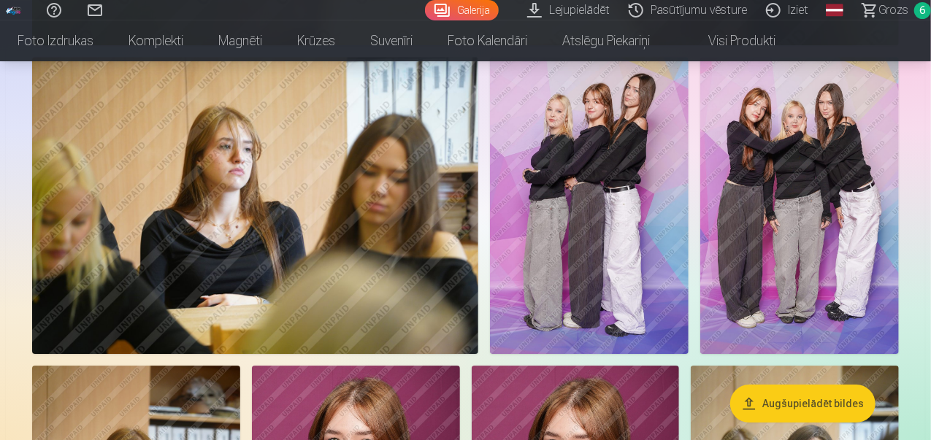
scroll to position [1874, 0]
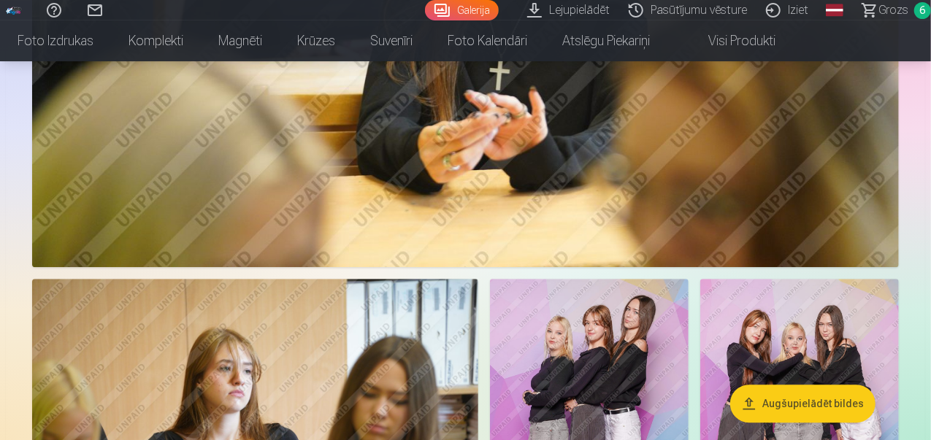
click at [879, 8] on span "Grozs" at bounding box center [894, 10] width 30 height 18
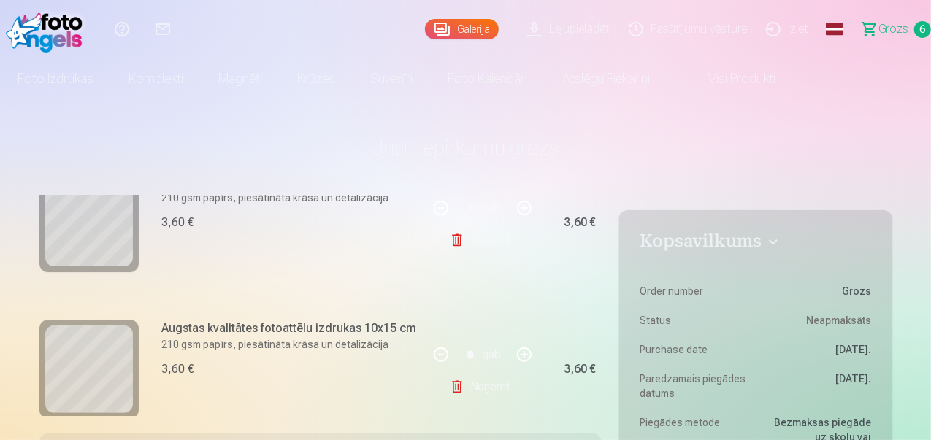
scroll to position [146, 0]
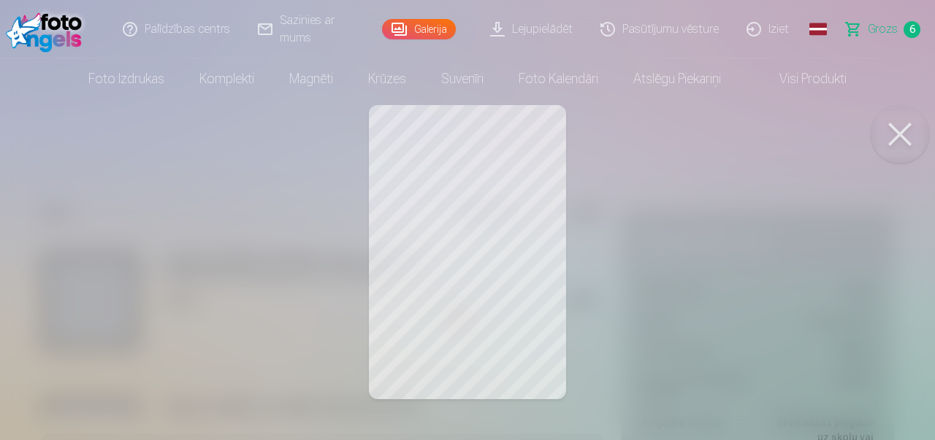
click at [913, 133] on button at bounding box center [900, 134] width 58 height 58
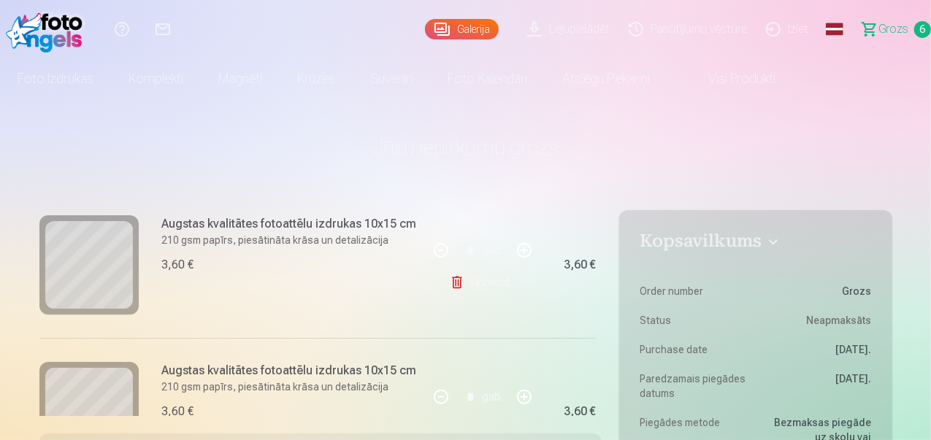
scroll to position [256, 0]
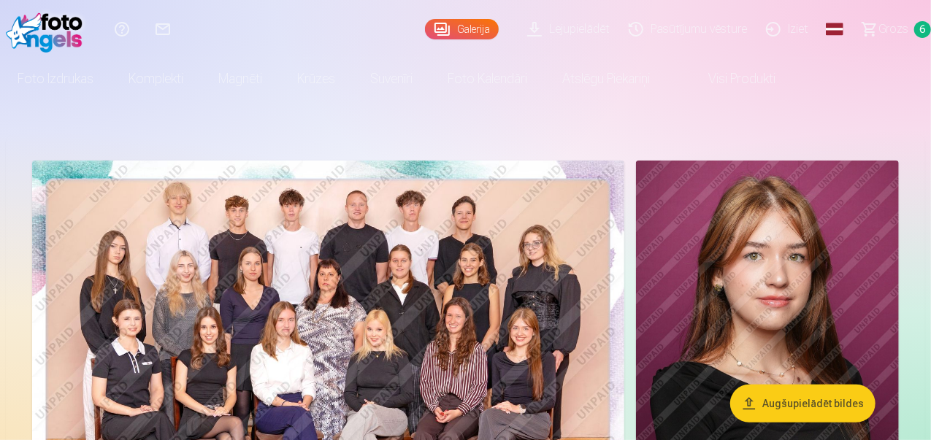
click at [828, 220] on img at bounding box center [767, 358] width 263 height 395
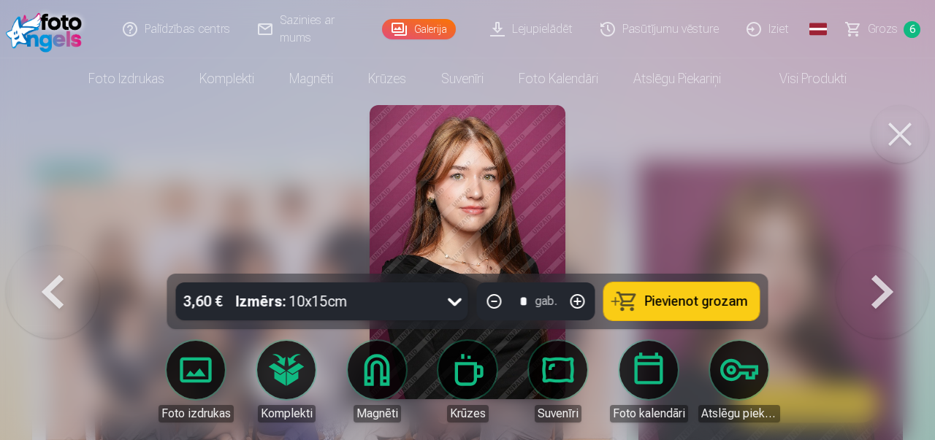
click at [466, 211] on img at bounding box center [468, 252] width 196 height 294
click at [537, 215] on img at bounding box center [468, 252] width 196 height 294
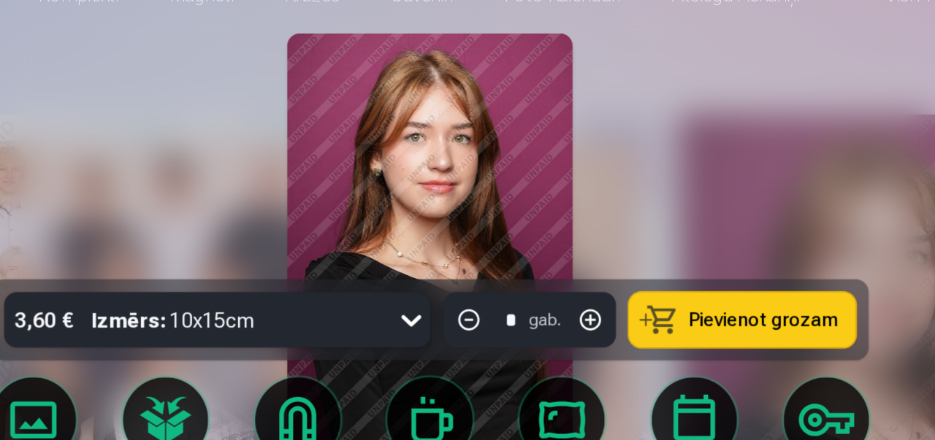
click at [559, 222] on img at bounding box center [468, 252] width 196 height 294
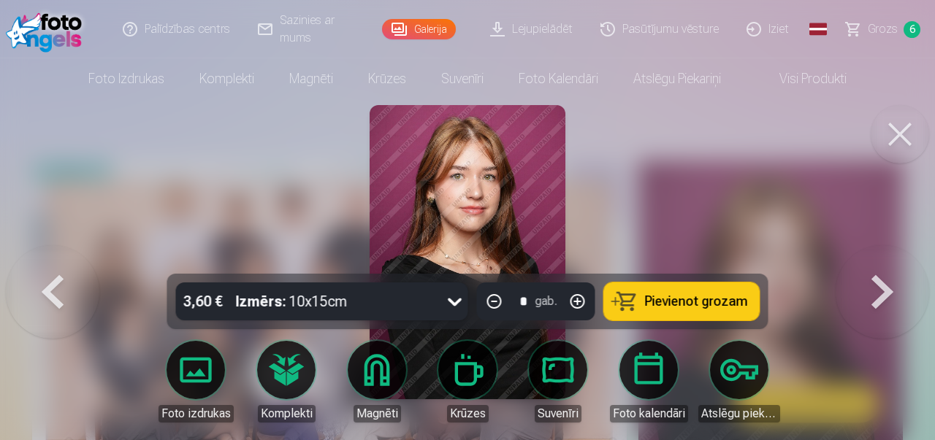
click at [919, 142] on button at bounding box center [900, 134] width 58 height 58
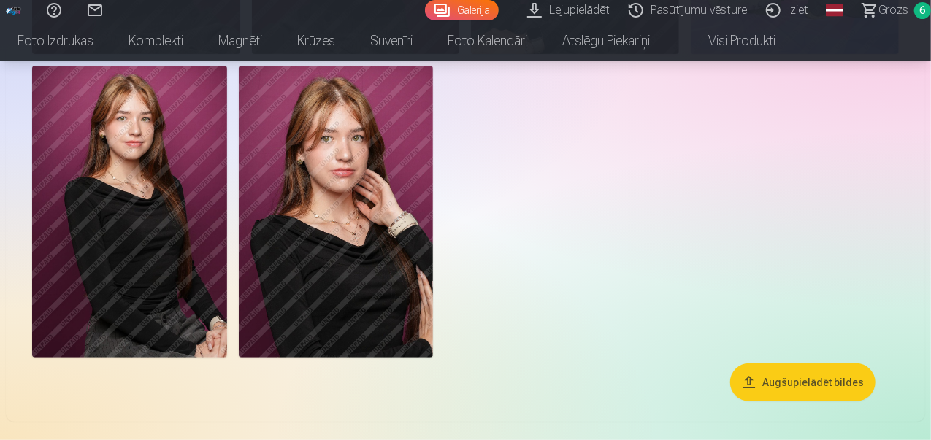
scroll to position [2994, 0]
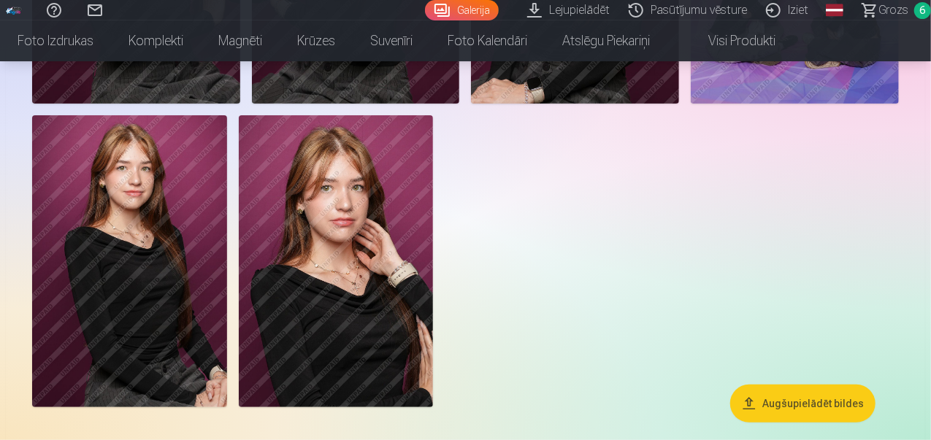
click at [882, 6] on span "Grozs" at bounding box center [894, 10] width 30 height 18
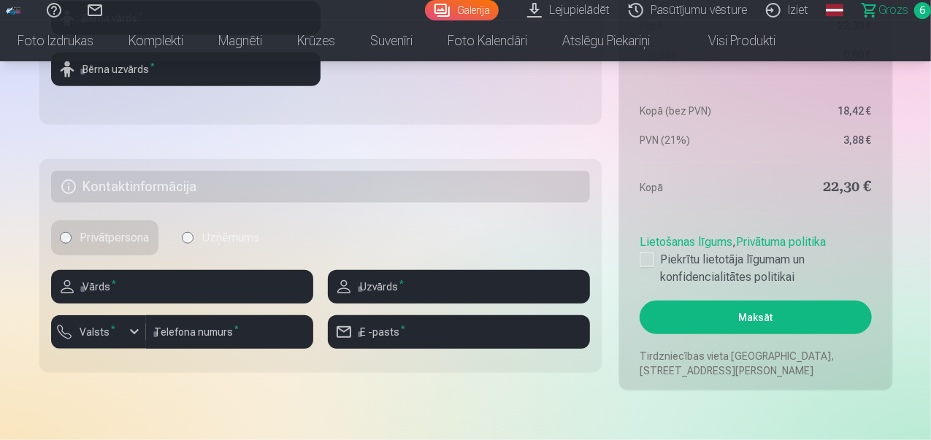
scroll to position [584, 0]
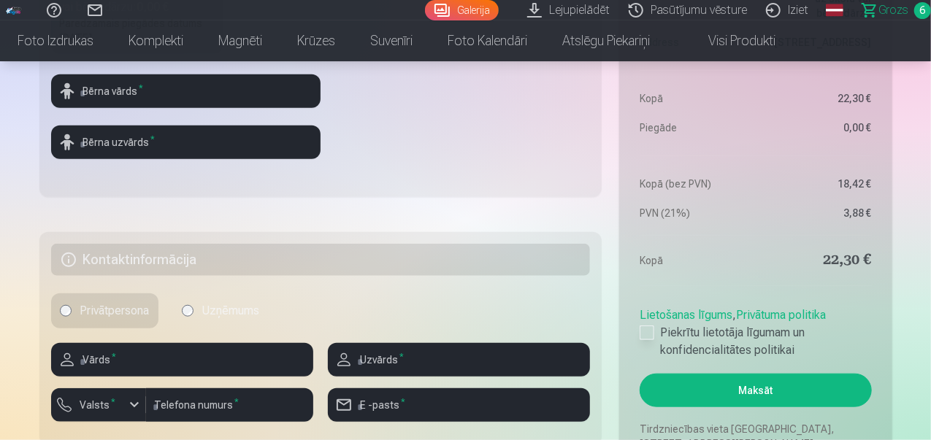
click at [652, 334] on div at bounding box center [647, 333] width 15 height 15
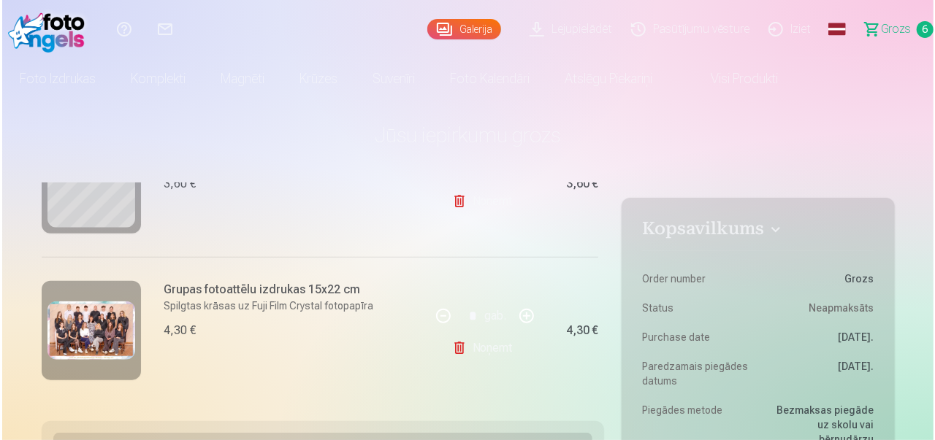
scroll to position [219, 0]
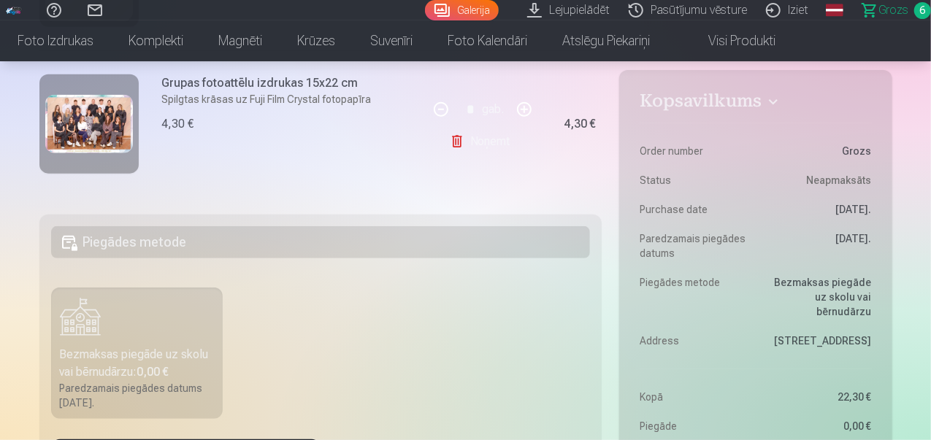
click at [94, 129] on img at bounding box center [89, 124] width 88 height 58
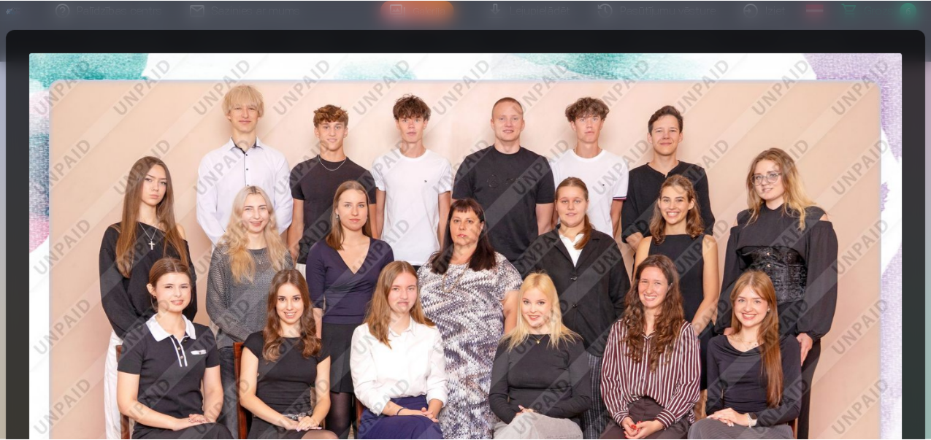
scroll to position [2994, 0]
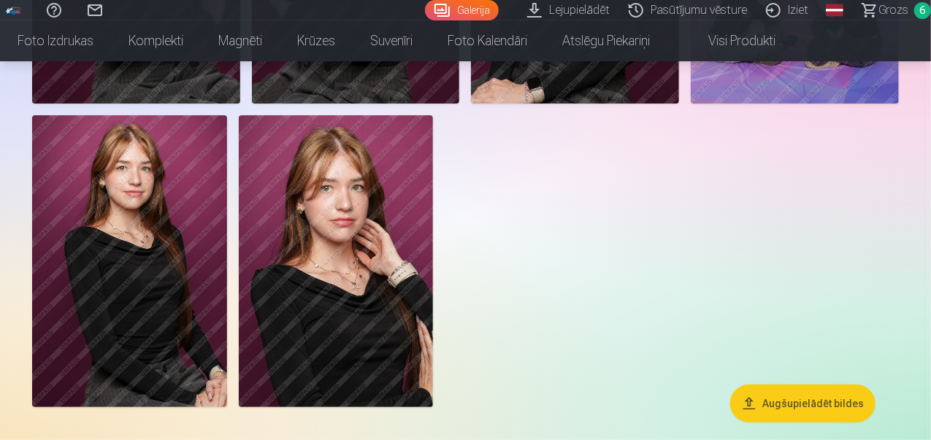
click at [879, 11] on span "Grozs" at bounding box center [894, 10] width 30 height 18
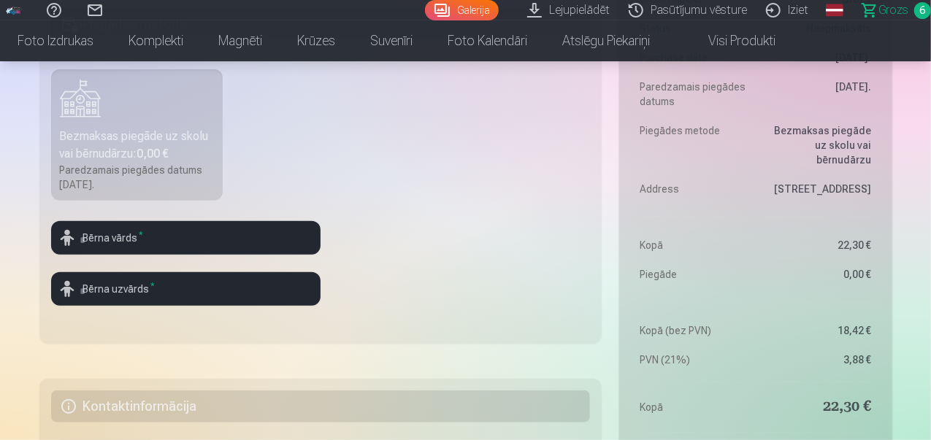
scroll to position [584, 0]
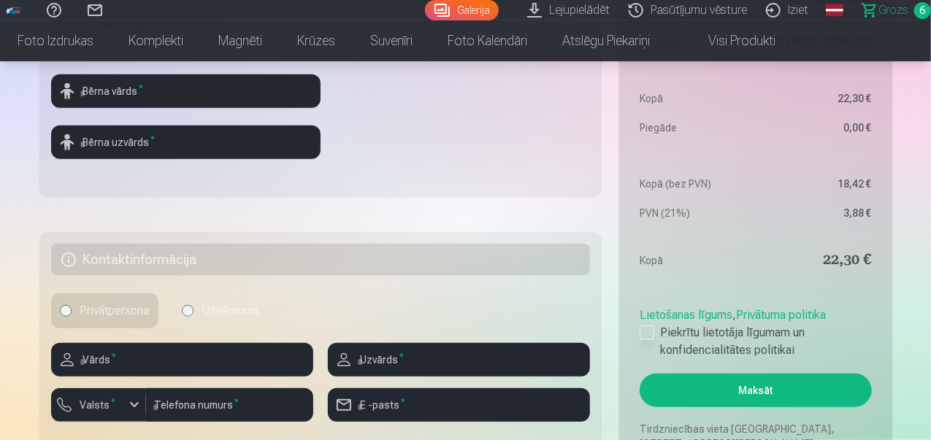
click at [650, 334] on div at bounding box center [647, 333] width 15 height 15
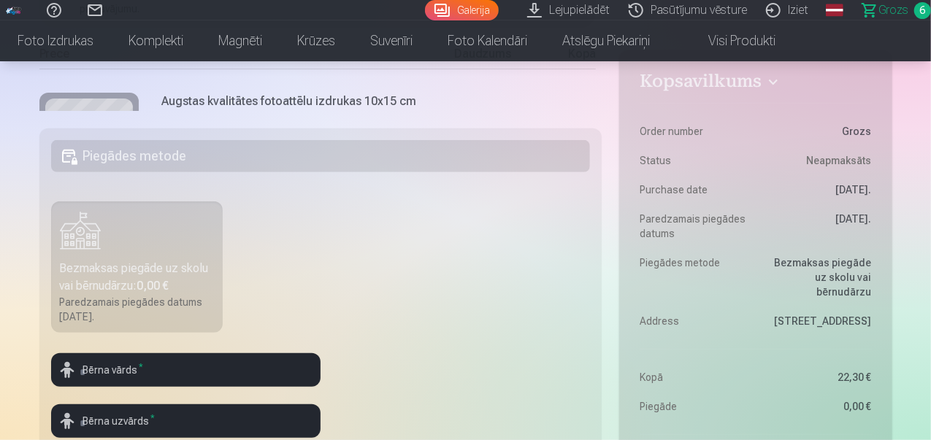
scroll to position [292, 0]
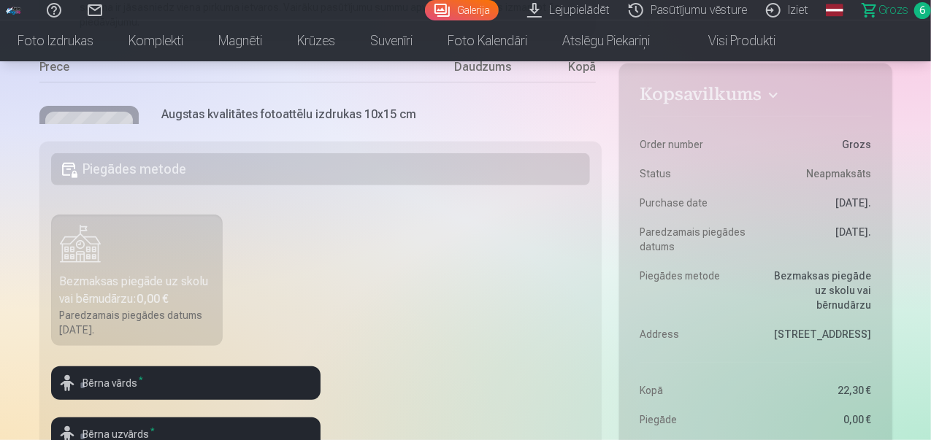
click at [305, 163] on h5 "Piegādes metode" at bounding box center [321, 169] width 540 height 32
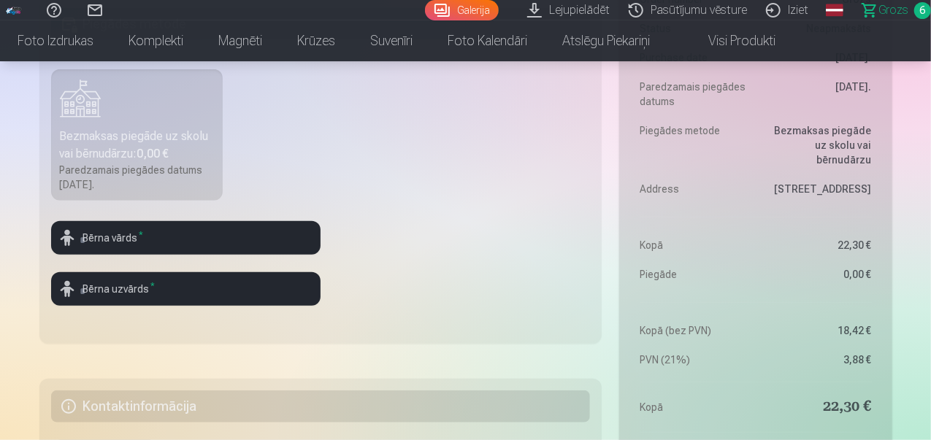
scroll to position [438, 0]
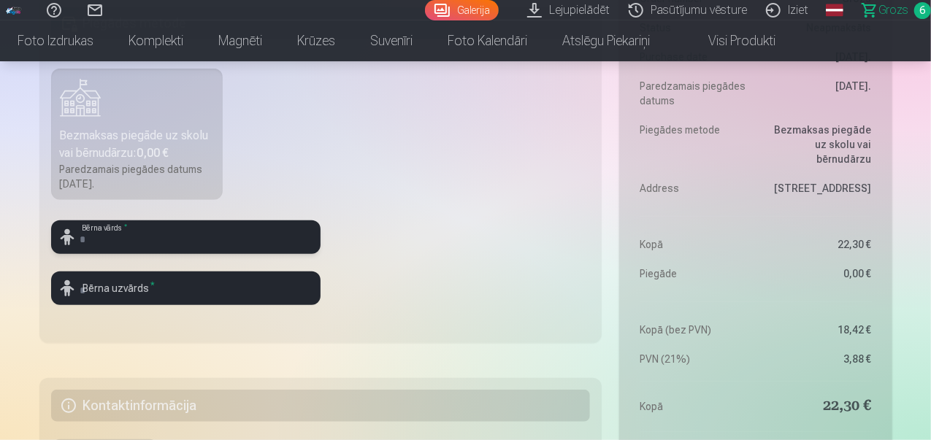
click at [142, 236] on input "text" at bounding box center [185, 238] width 269 height 34
type input "*********"
click at [133, 290] on input "text" at bounding box center [185, 289] width 269 height 34
type input "*****"
click at [431, 326] on fieldset "Piegādes metode Bezmaksas piegāde uz skolu vai bērnudārzu : 0,00 € Paredzamais …" at bounding box center [320, 170] width 563 height 348
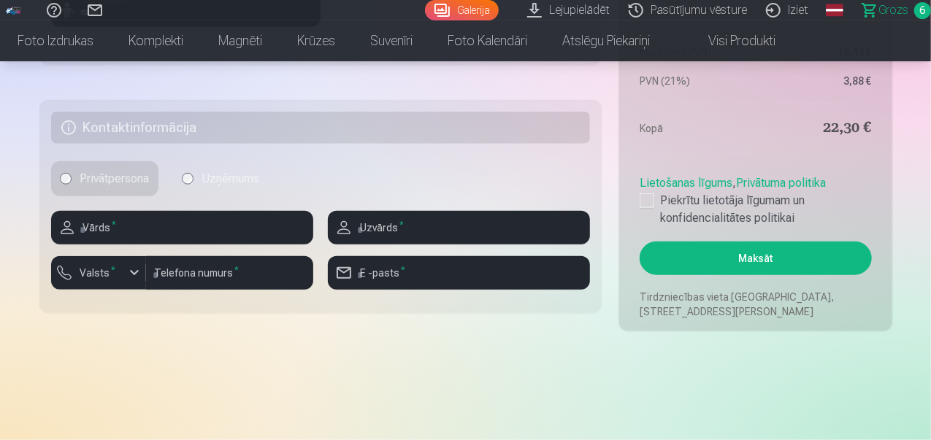
scroll to position [730, 0]
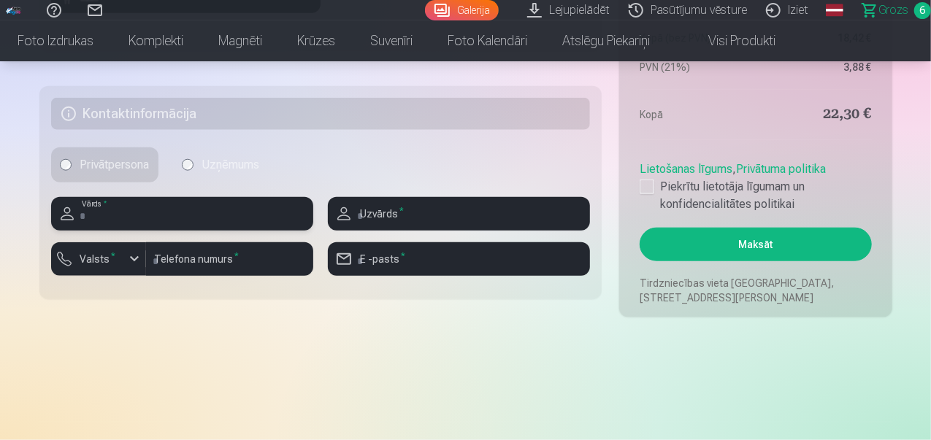
click at [129, 214] on input "text" at bounding box center [182, 214] width 262 height 34
type input "*********"
click at [396, 219] on input "text" at bounding box center [459, 214] width 262 height 34
type input "*****"
click at [362, 267] on input "email" at bounding box center [459, 259] width 262 height 34
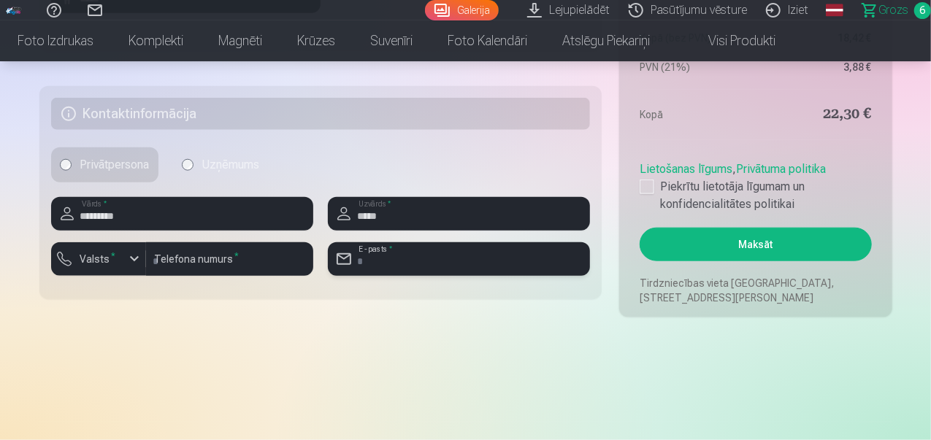
type input "**********"
click at [117, 258] on label "Valsts *" at bounding box center [97, 259] width 47 height 15
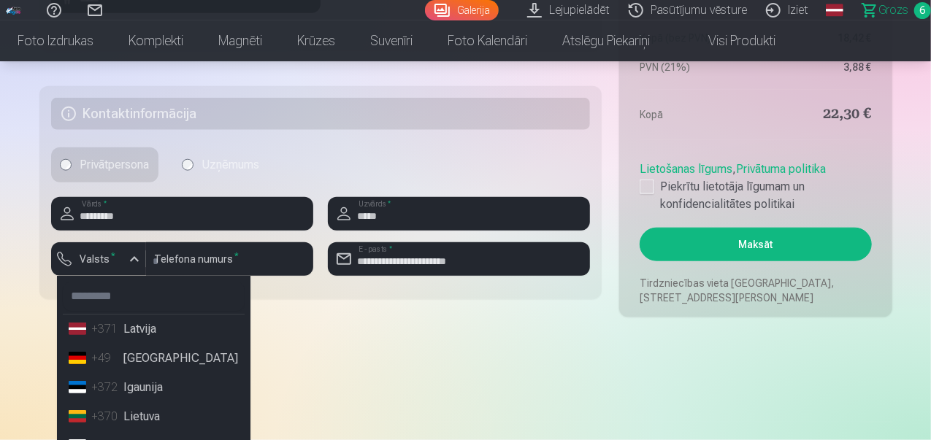
click at [117, 324] on div "+371" at bounding box center [106, 330] width 29 height 18
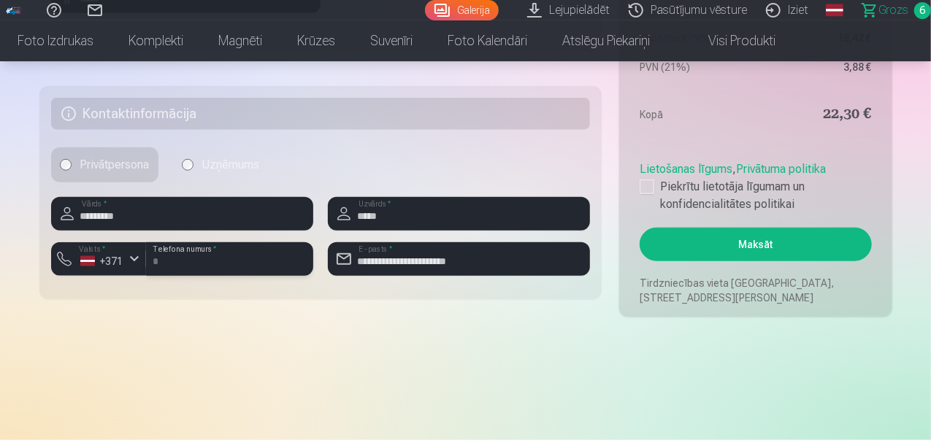
click at [181, 262] on input "number" at bounding box center [229, 259] width 167 height 34
click at [206, 269] on input "number" at bounding box center [229, 259] width 167 height 34
click at [178, 259] on input "number" at bounding box center [229, 259] width 167 height 34
type input "********"
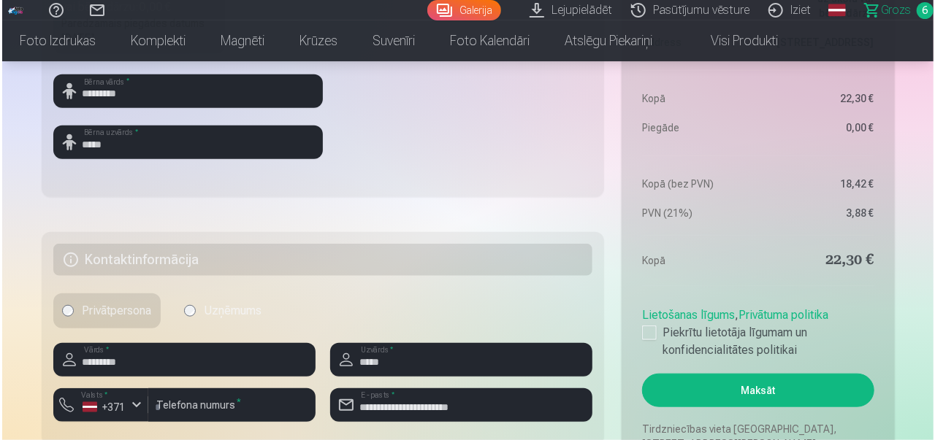
scroll to position [803, 0]
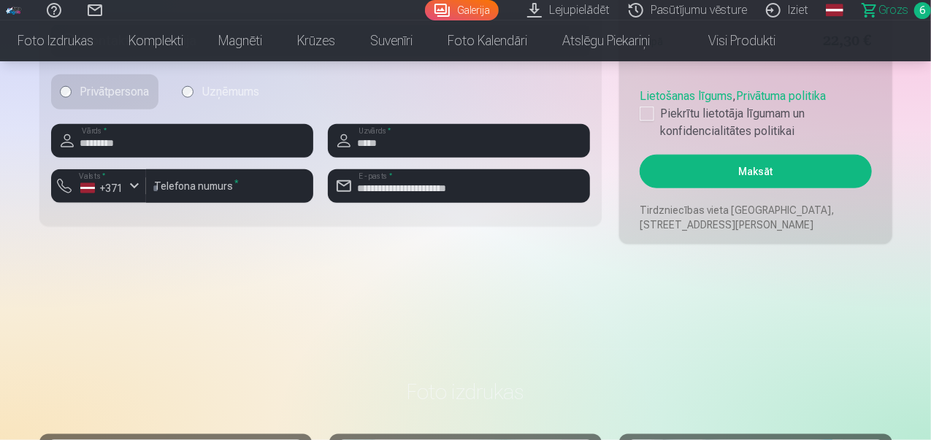
click at [790, 167] on button "Maksāt" at bounding box center [756, 172] width 232 height 34
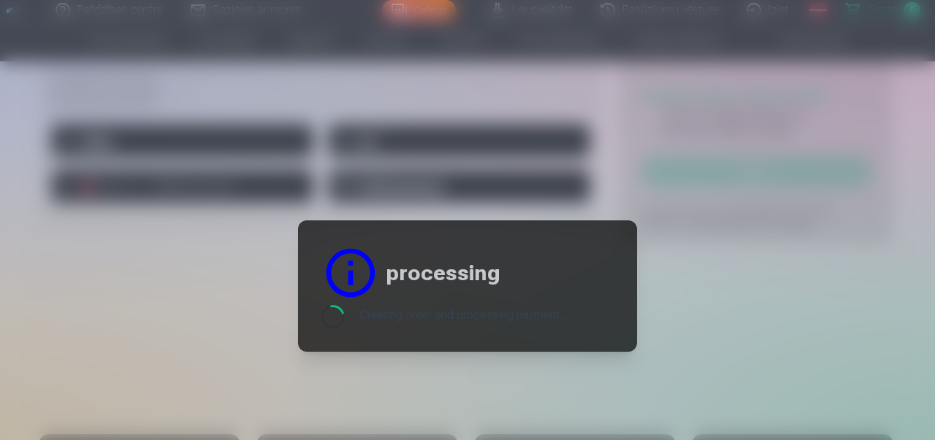
drag, startPoint x: 546, startPoint y: 250, endPoint x: 334, endPoint y: 224, distance: 214.0
click at [542, 250] on header "processing" at bounding box center [467, 273] width 292 height 58
drag, startPoint x: 362, startPoint y: 203, endPoint x: 390, endPoint y: 179, distance: 36.8
click at [369, 194] on div at bounding box center [467, 220] width 935 height 440
click at [606, 109] on div at bounding box center [467, 220] width 935 height 440
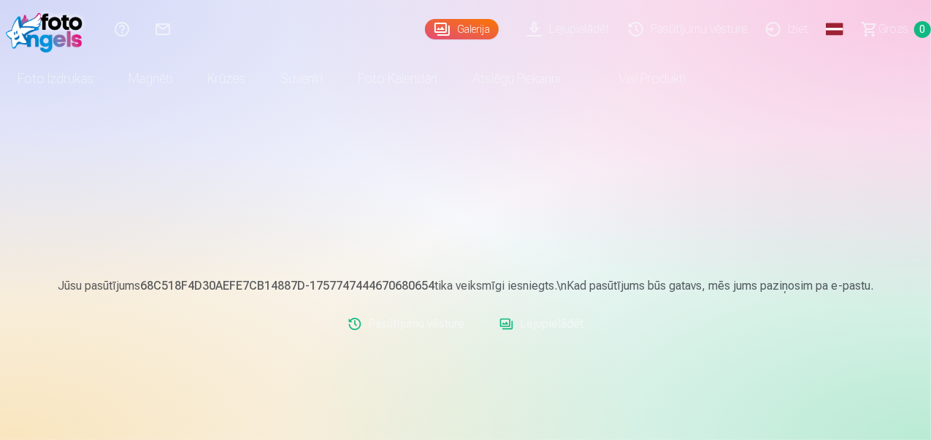
click at [543, 322] on link "Lejupielādēt" at bounding box center [542, 324] width 96 height 29
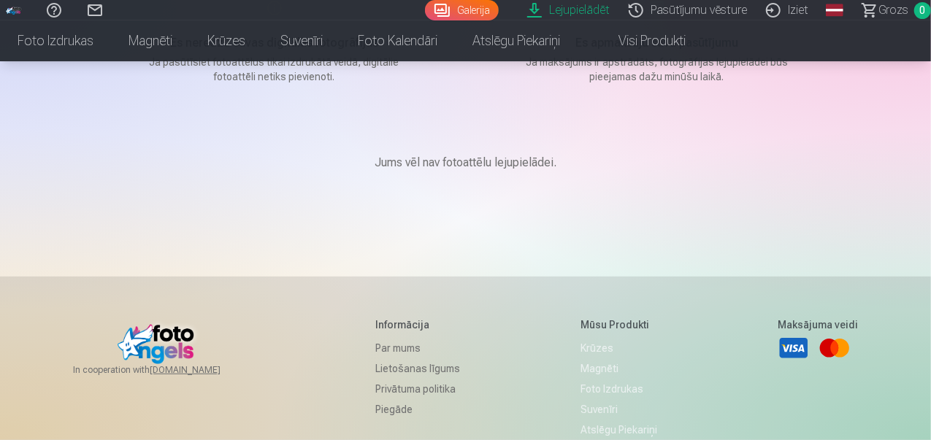
scroll to position [73, 0]
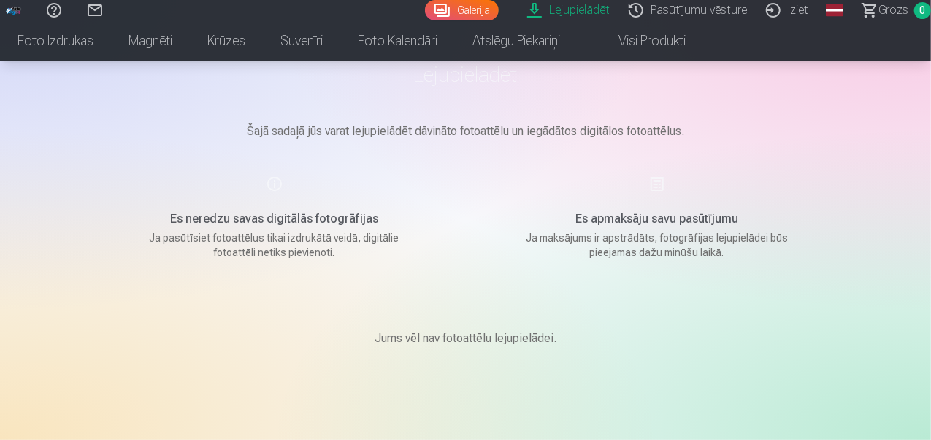
click at [669, 227] on h5 "Es apmaksāju savu pasūtījumu" at bounding box center [658, 219] width 278 height 18
click at [650, 213] on h5 "Es apmaksāju savu pasūtījumu" at bounding box center [658, 219] width 278 height 18
click at [650, 173] on main "Lejupielādēt Šajā sadaļā jūs varat lejupielādēt dāvināto fotoattēlu un iegādāto…" at bounding box center [466, 221] width 730 height 391
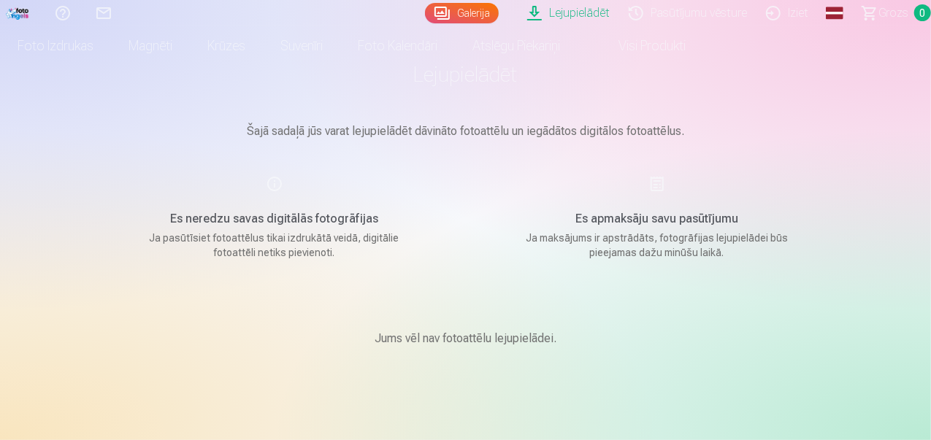
scroll to position [0, 0]
